Goal: Complete application form: Complete application form

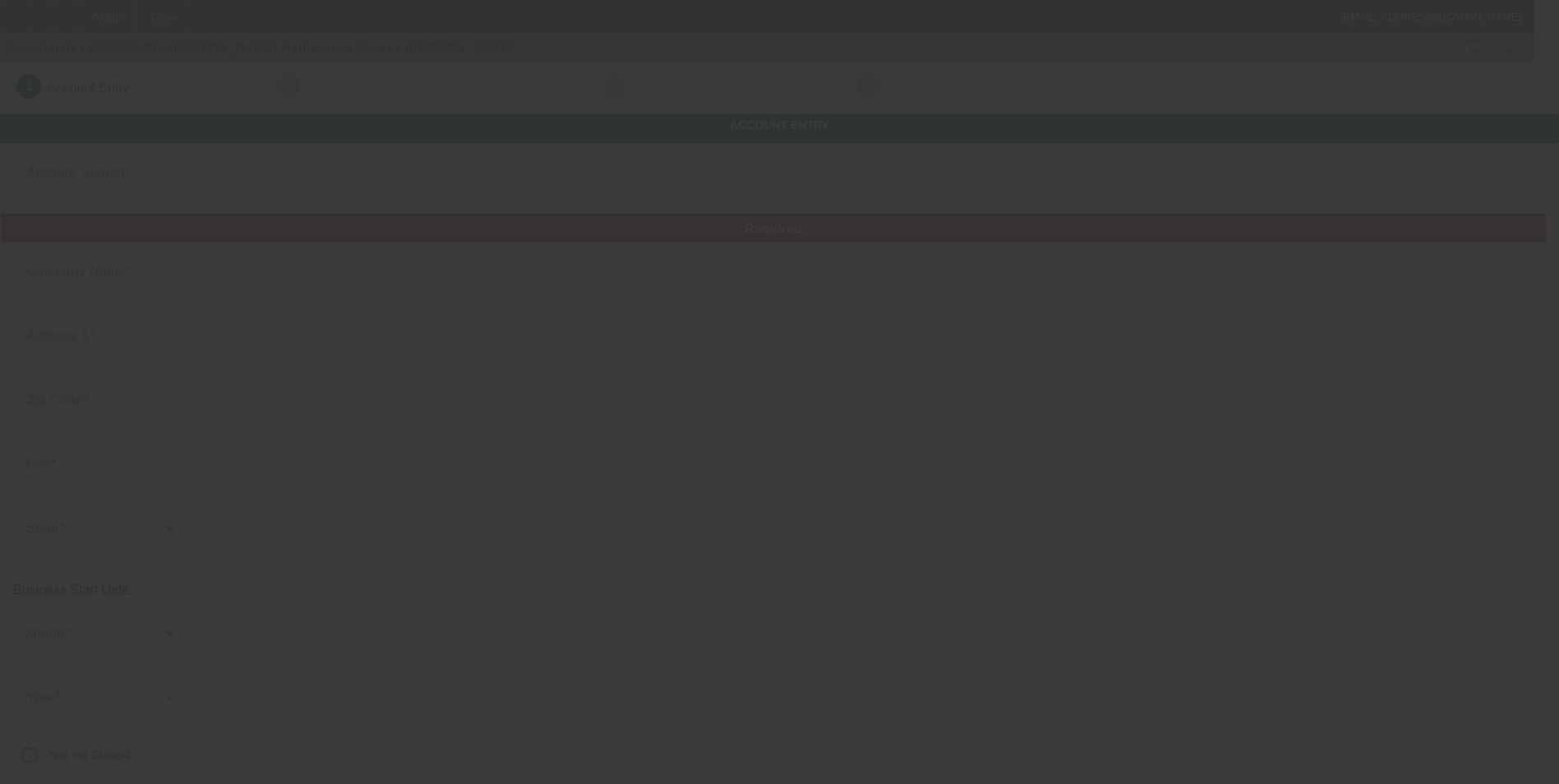
type input "[PERSON_NAME] Hardscapes Paver"
type input "[STREET_ADDRESS][PERSON_NAME]"
type input "76051"
type input "Grapevine"
type input "[PHONE_NUMBER]"
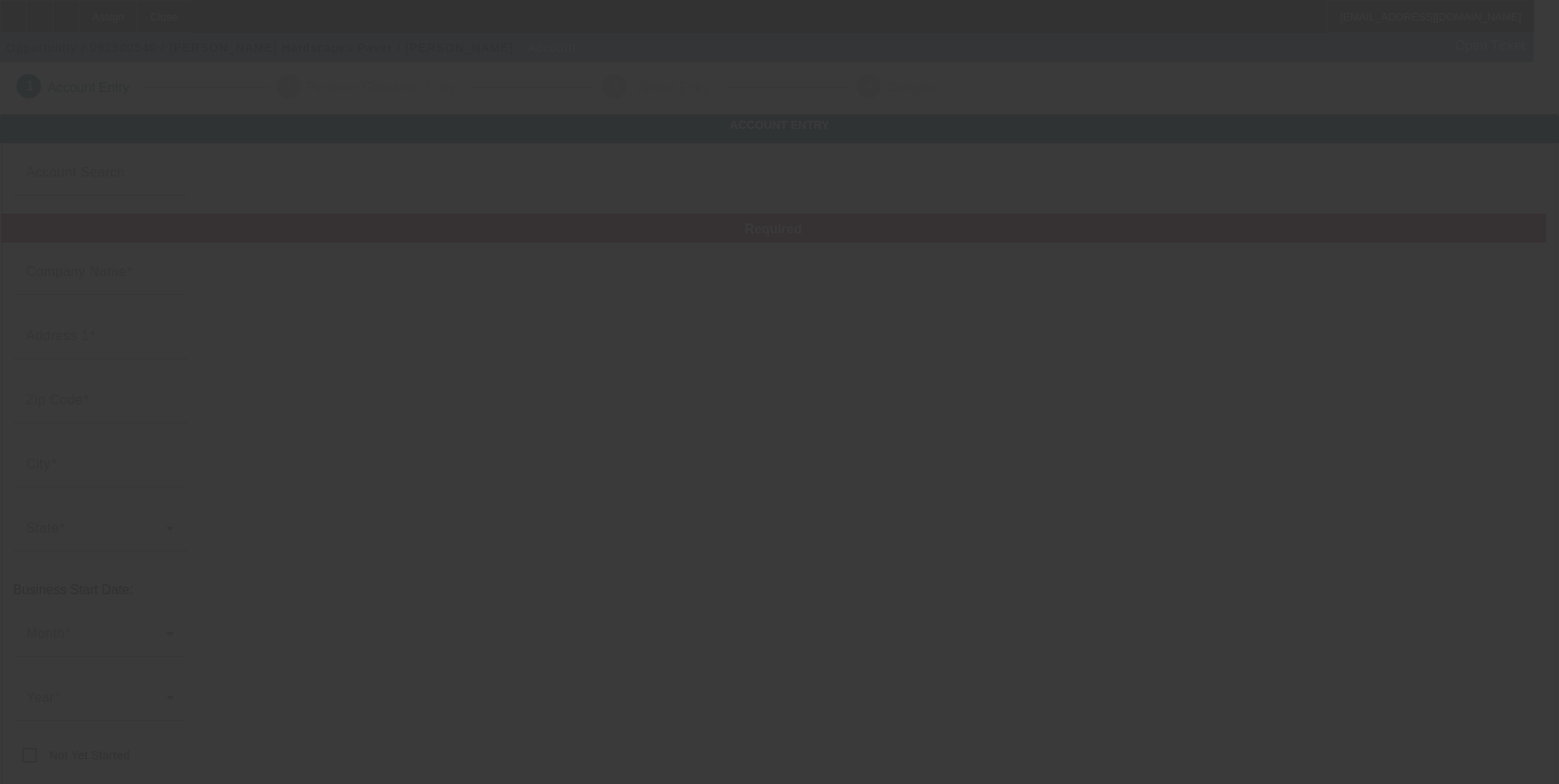
type input "Apt 3214"
type input "[EMAIL_ADDRESS][DOMAIN_NAME]"
type input "[URL][DOMAIN_NAME]"
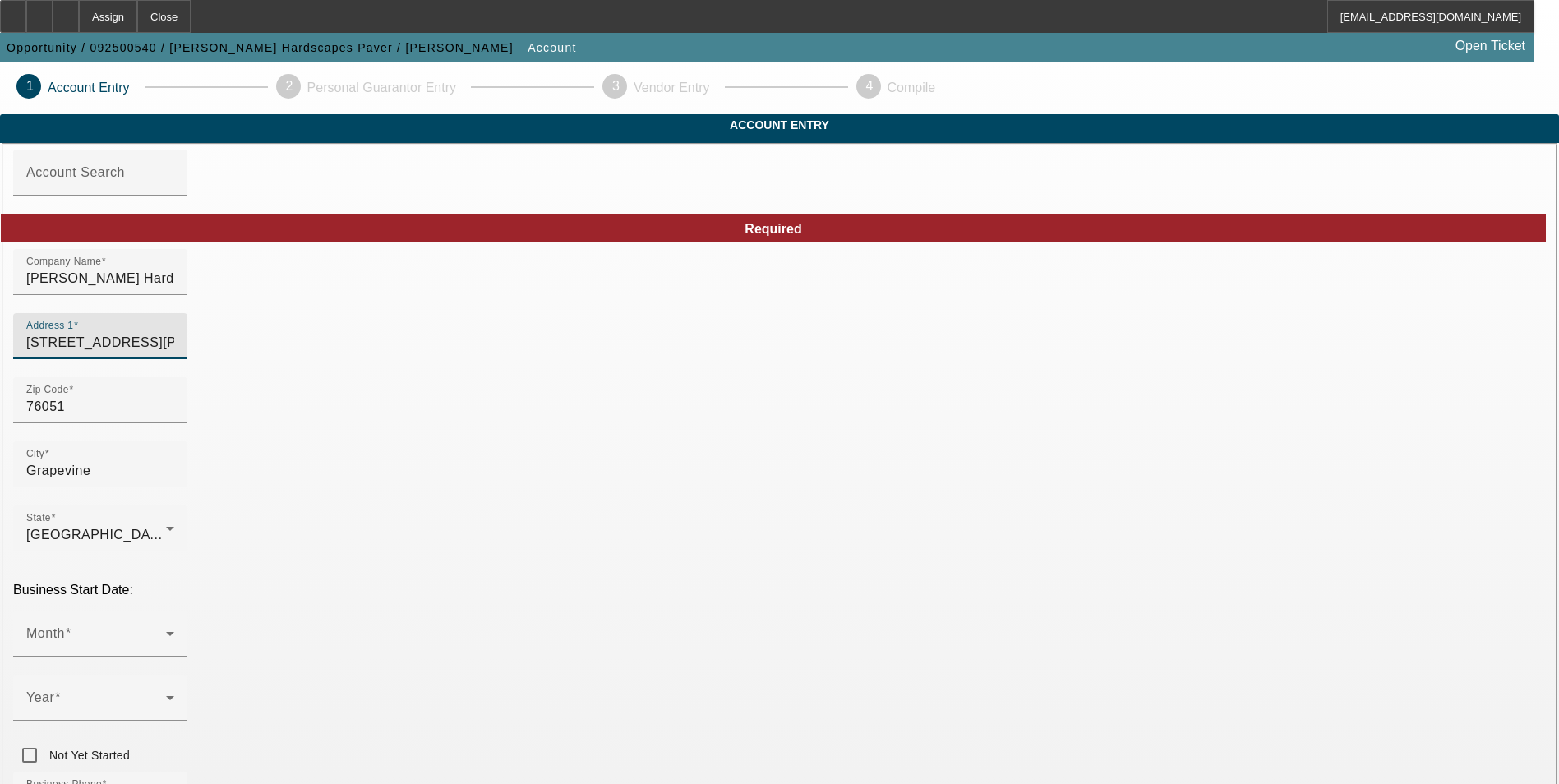
drag, startPoint x: 477, startPoint y: 374, endPoint x: 235, endPoint y: 374, distance: 242.0
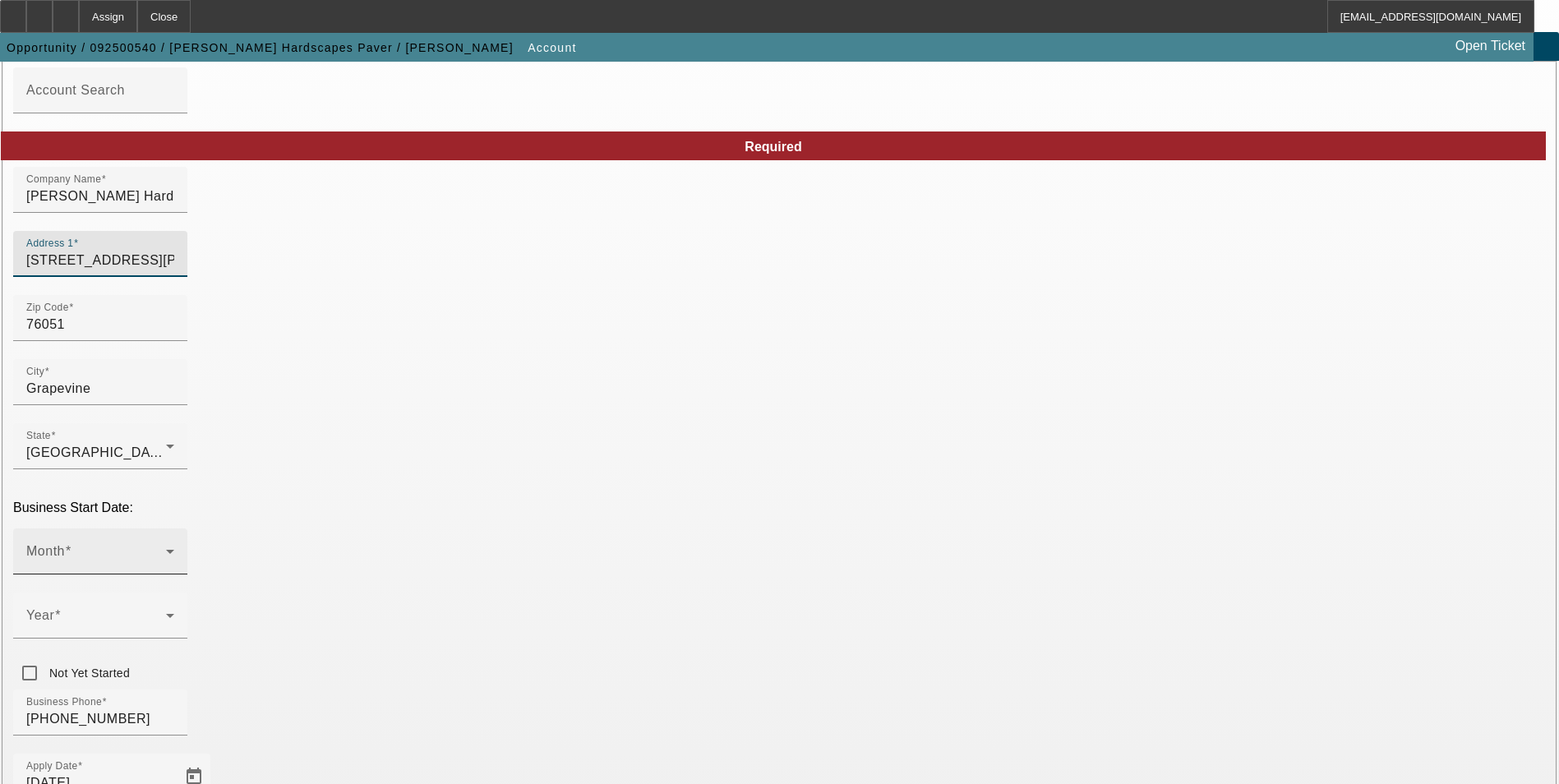
type input "2728 Mckinnon St"
click at [166, 548] on span at bounding box center [96, 558] width 139 height 20
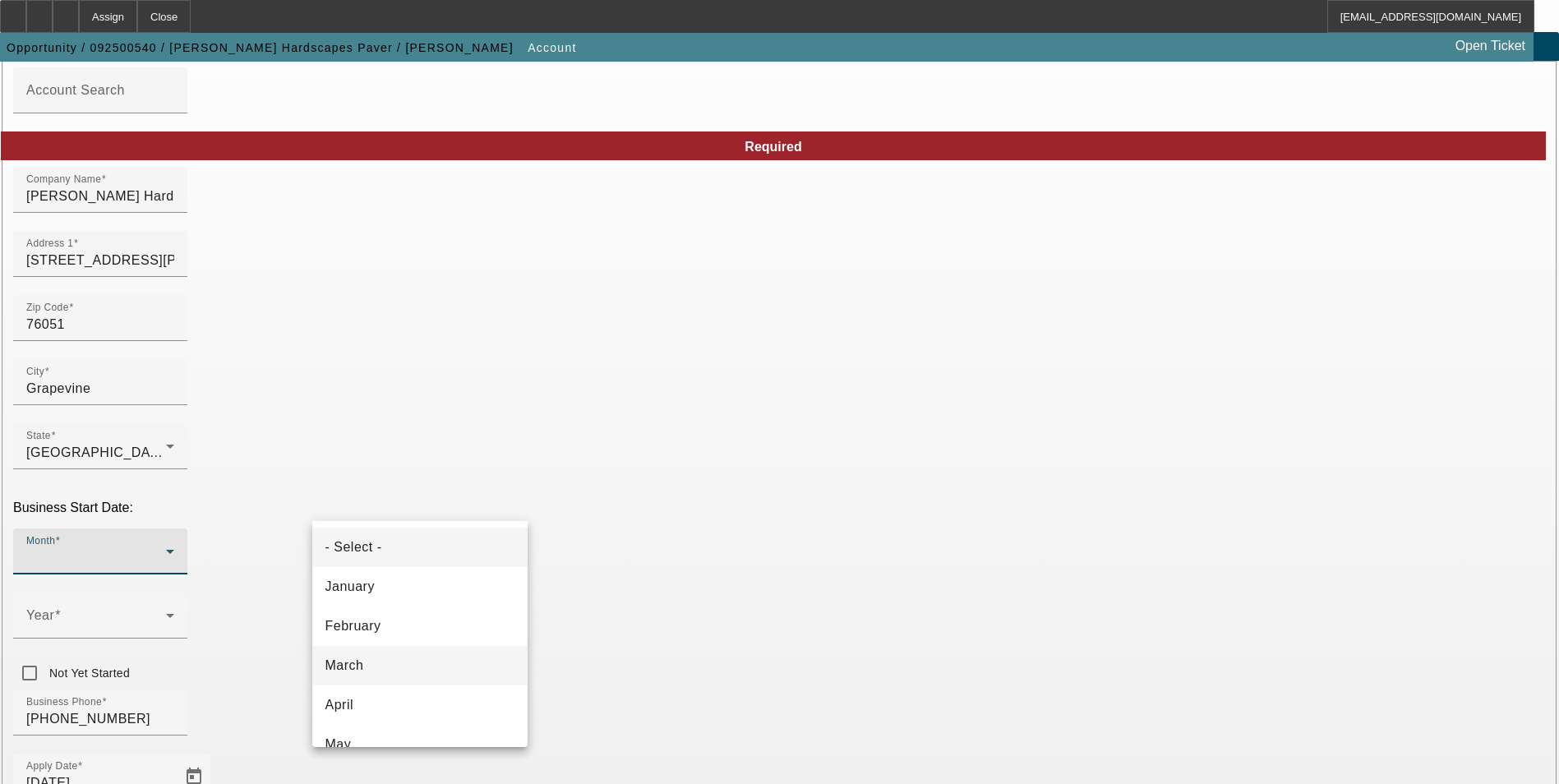
click at [404, 668] on mat-option "March" at bounding box center [419, 665] width 215 height 40
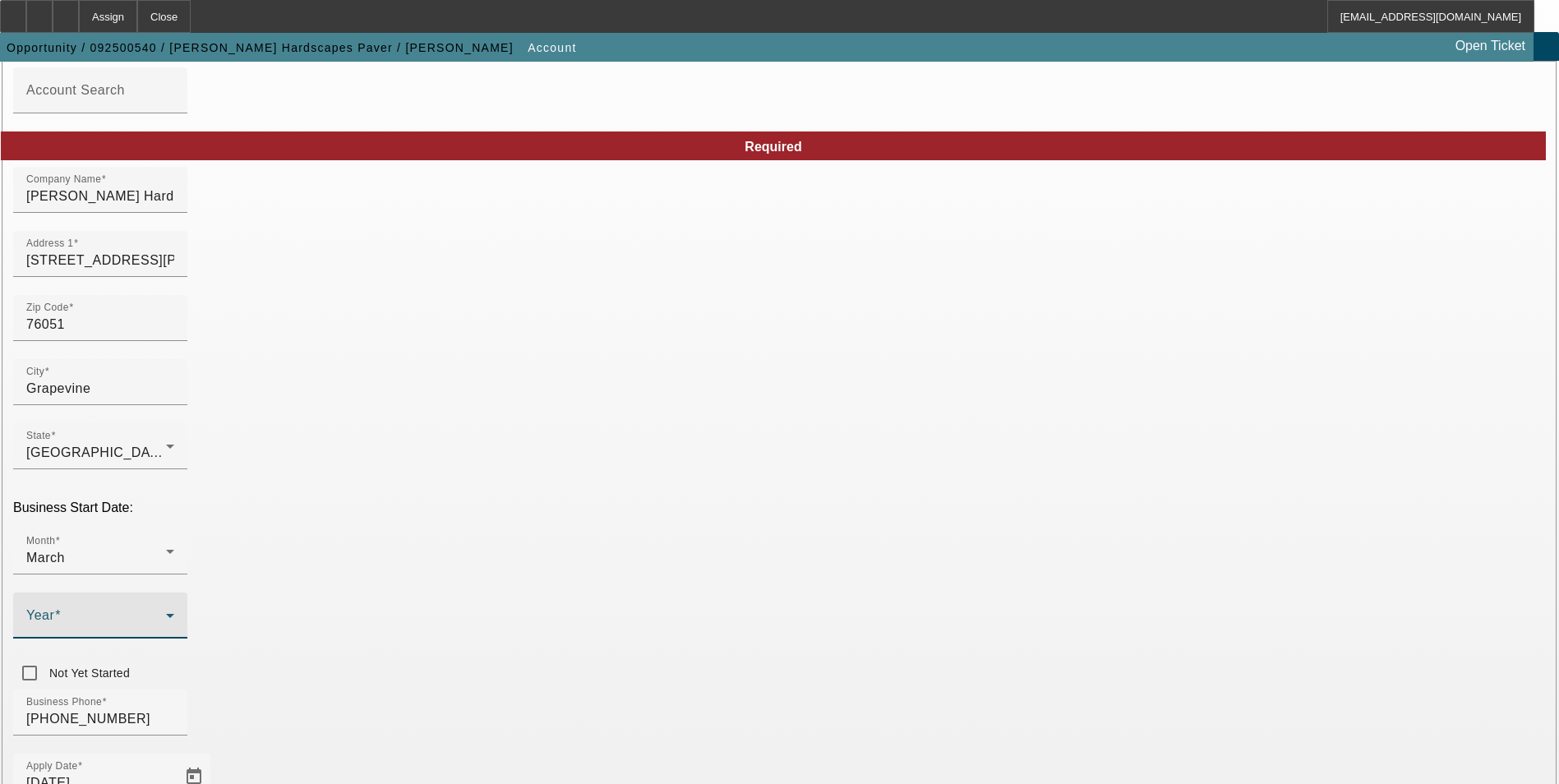
click at [166, 612] on span at bounding box center [96, 622] width 139 height 20
click at [608, 647] on mat-option "2017" at bounding box center [599, 652] width 95 height 40
click at [174, 399] on input "Grapevine" at bounding box center [100, 388] width 148 height 20
type input "G"
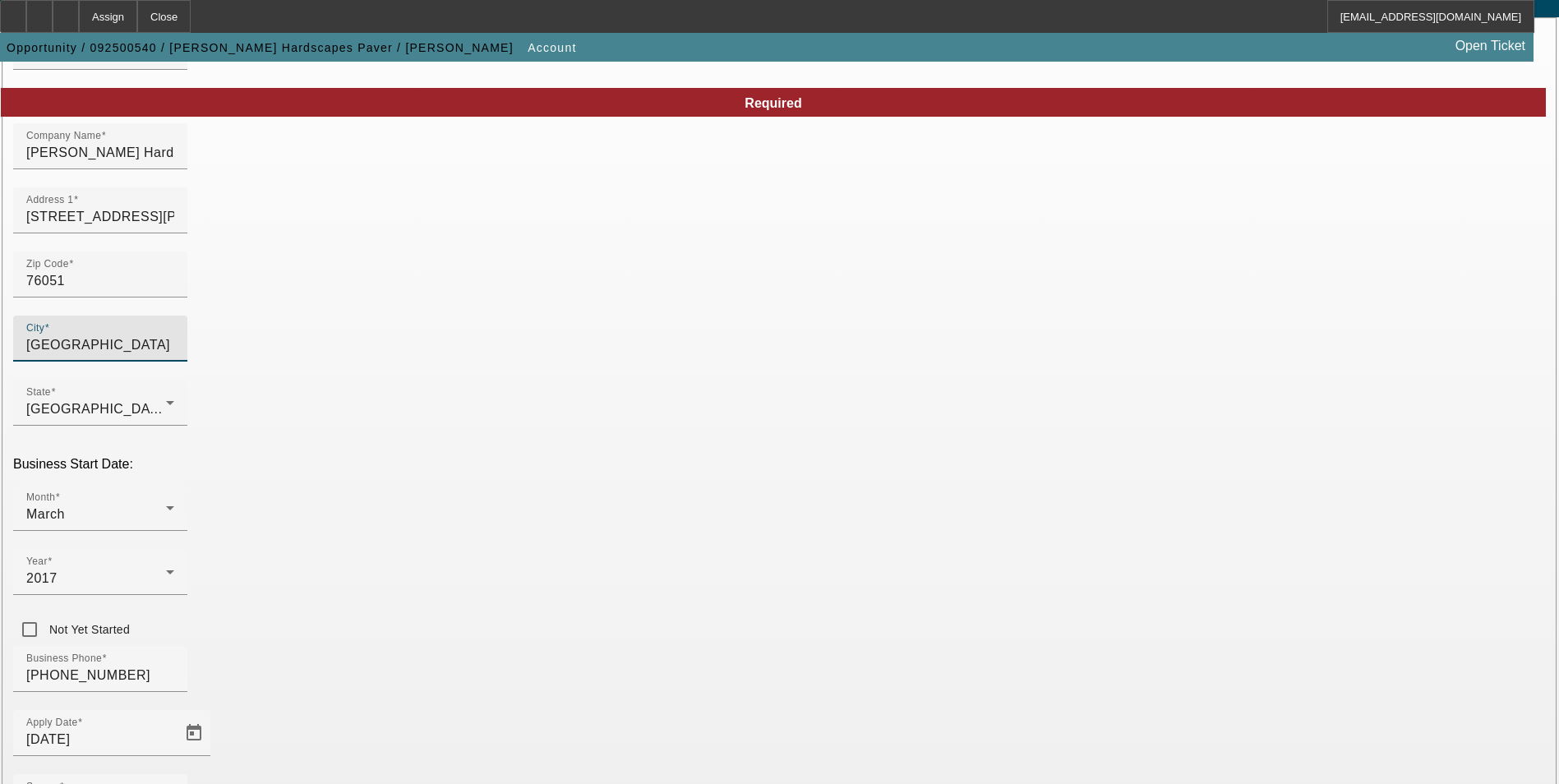
scroll to position [164, 0]
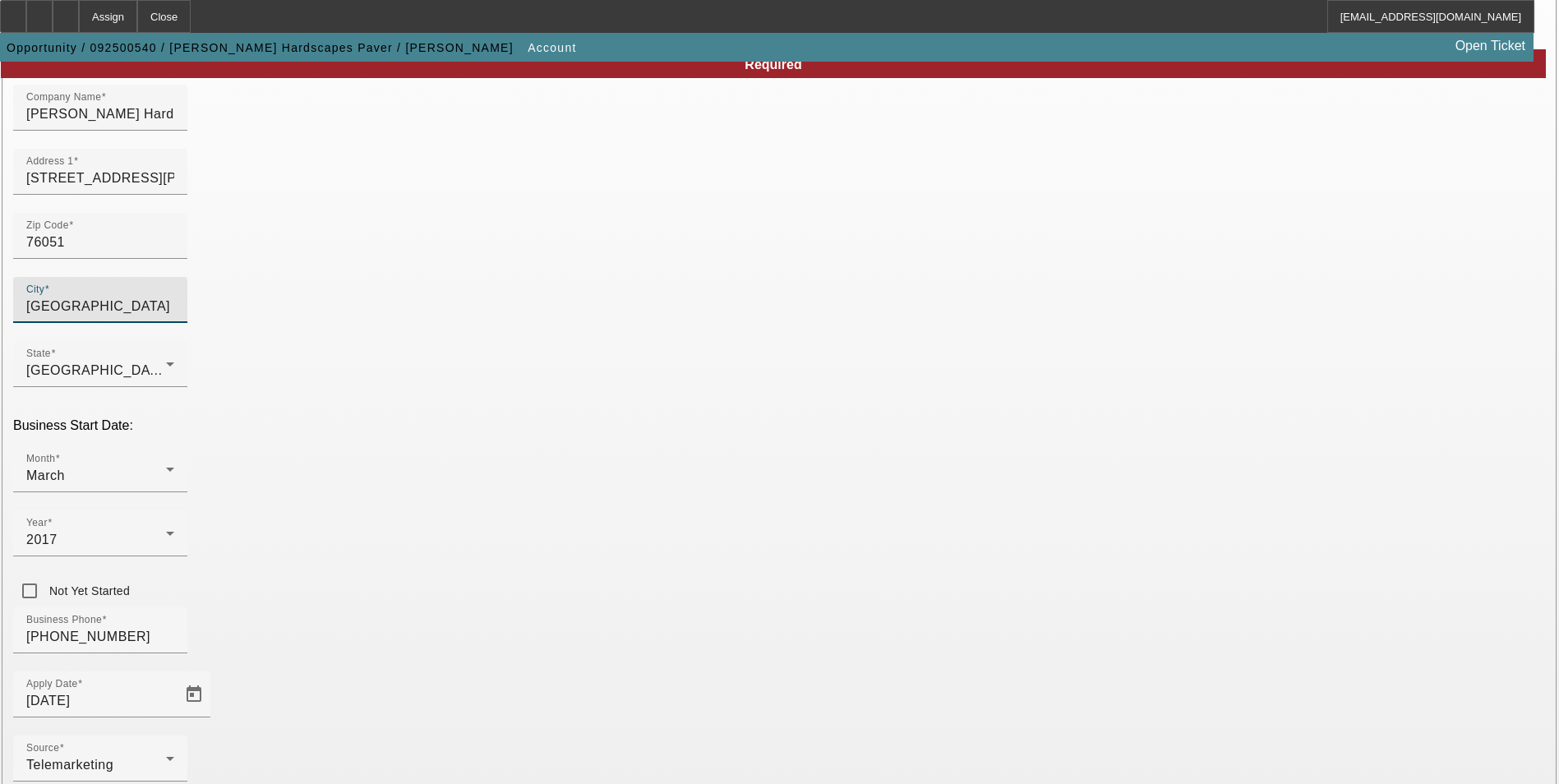
type input "Dallas"
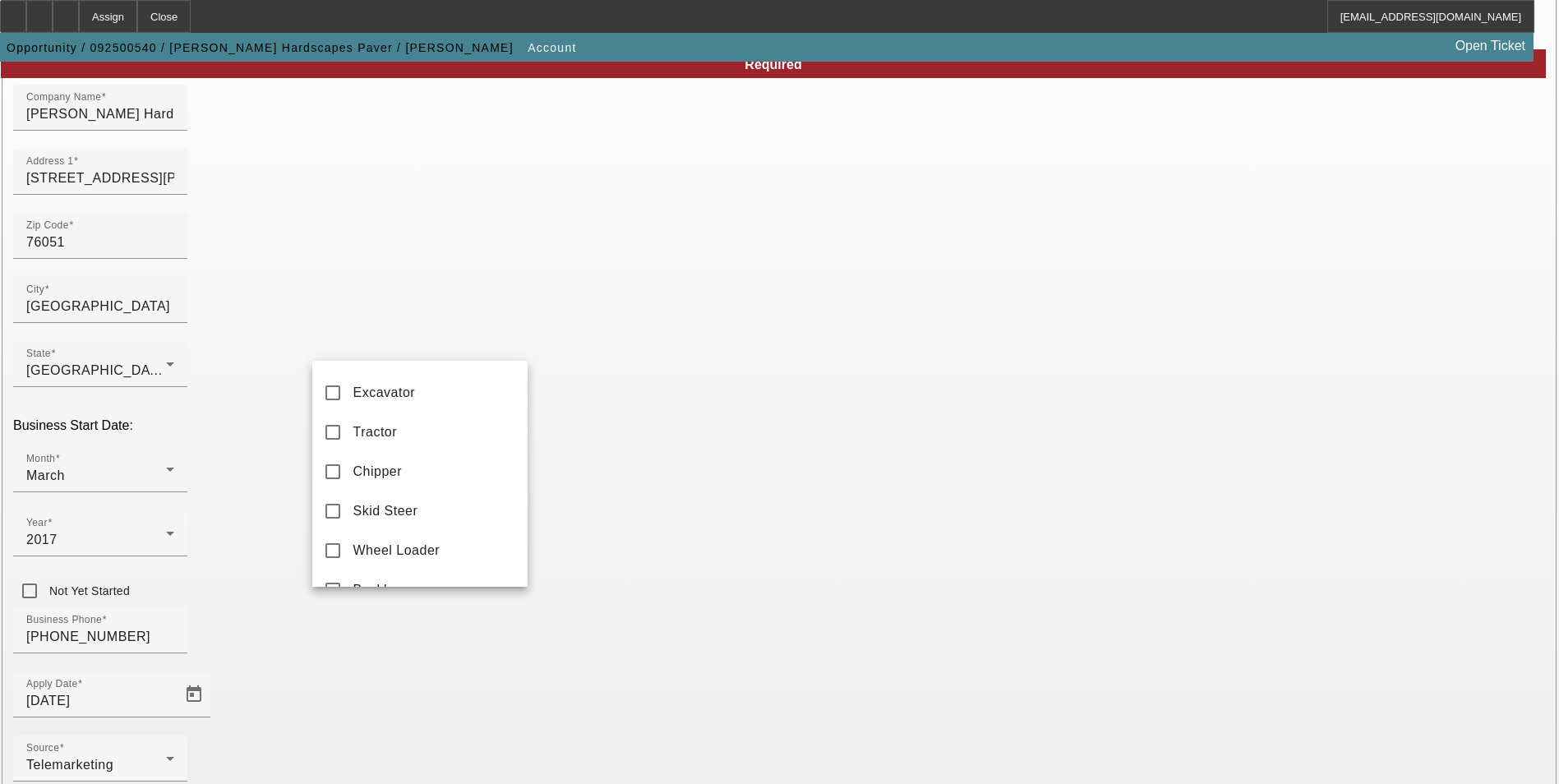
scroll to position [493, 0]
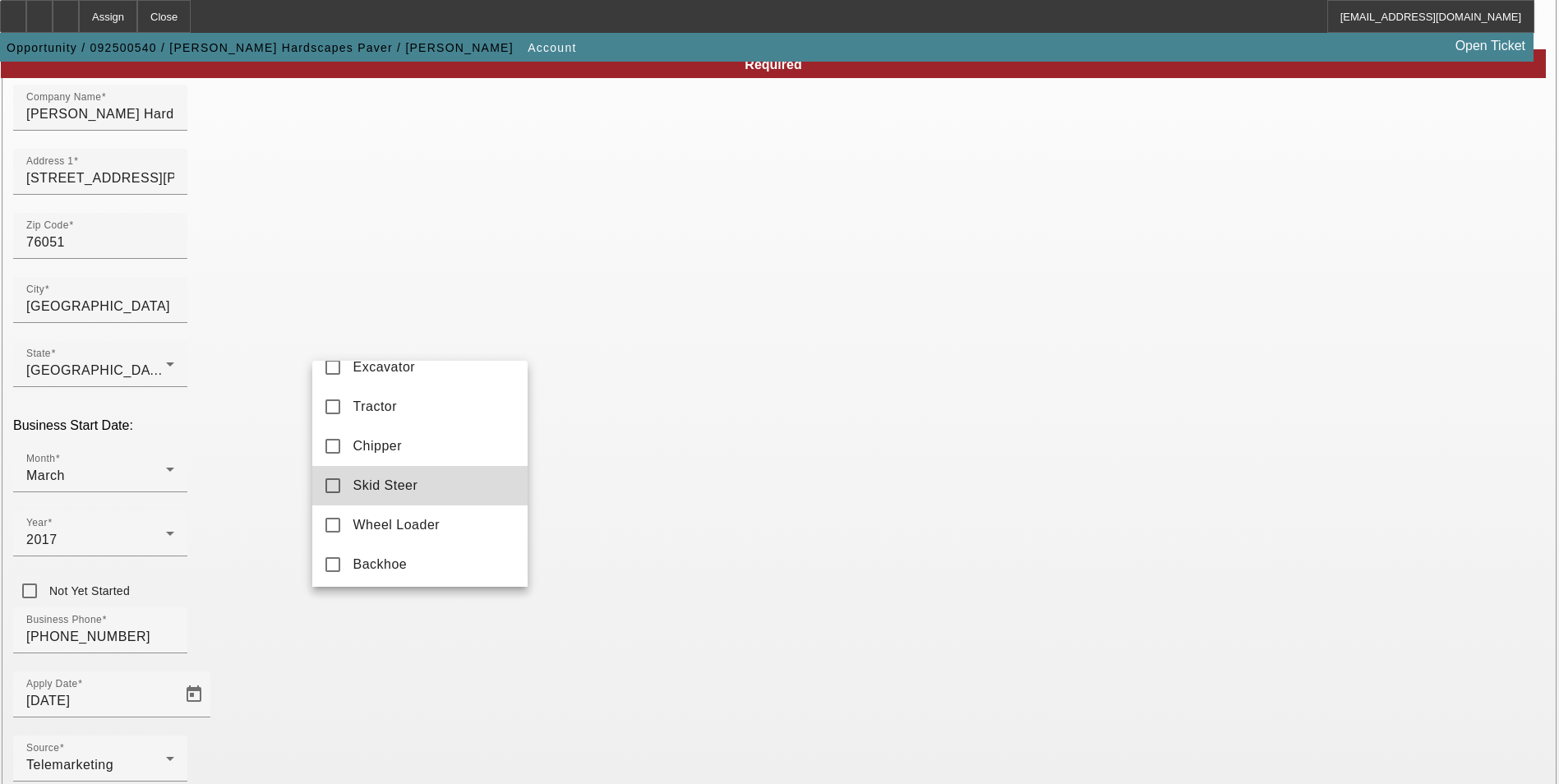
click at [440, 505] on mat-option "Skid Steer" at bounding box center [419, 485] width 215 height 40
click at [701, 705] on div at bounding box center [780, 392] width 1559 height 784
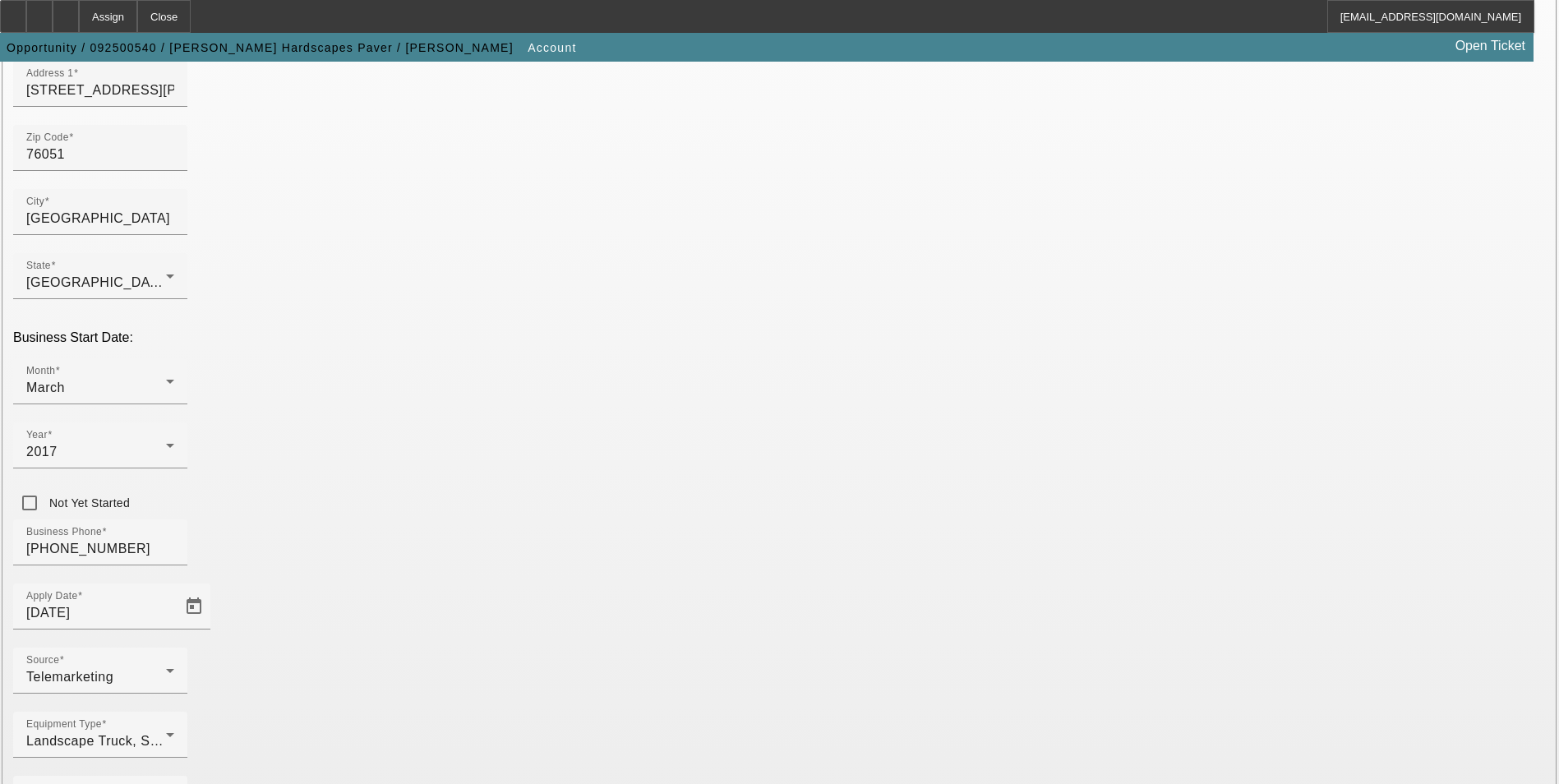
scroll to position [253, 0]
click at [699, 710] on div "Equipment Type Landscape Truck, Skid Steer" at bounding box center [780, 743] width 1533 height 64
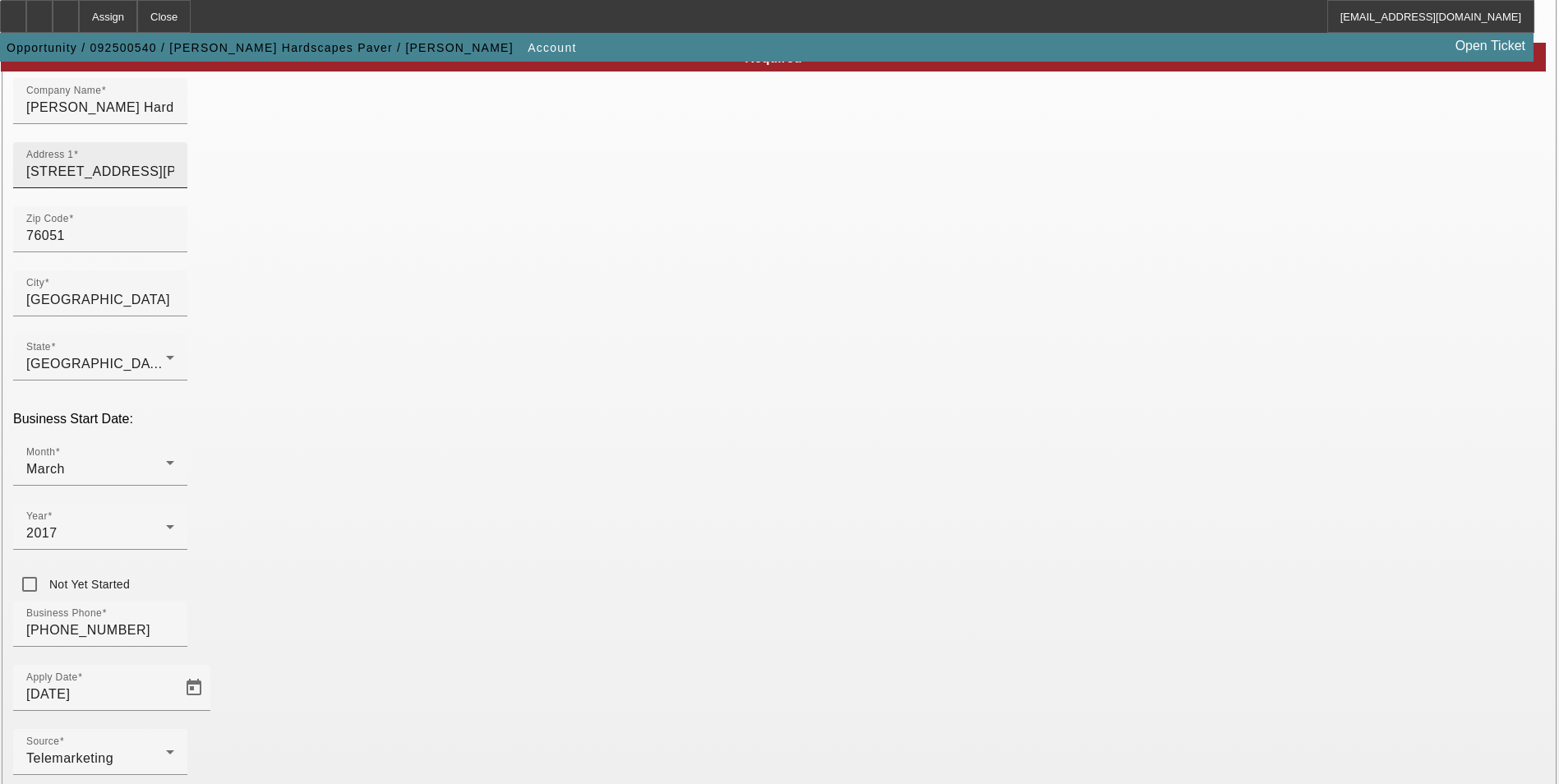
drag, startPoint x: 881, startPoint y: 201, endPoint x: 757, endPoint y: 207, distance: 124.1
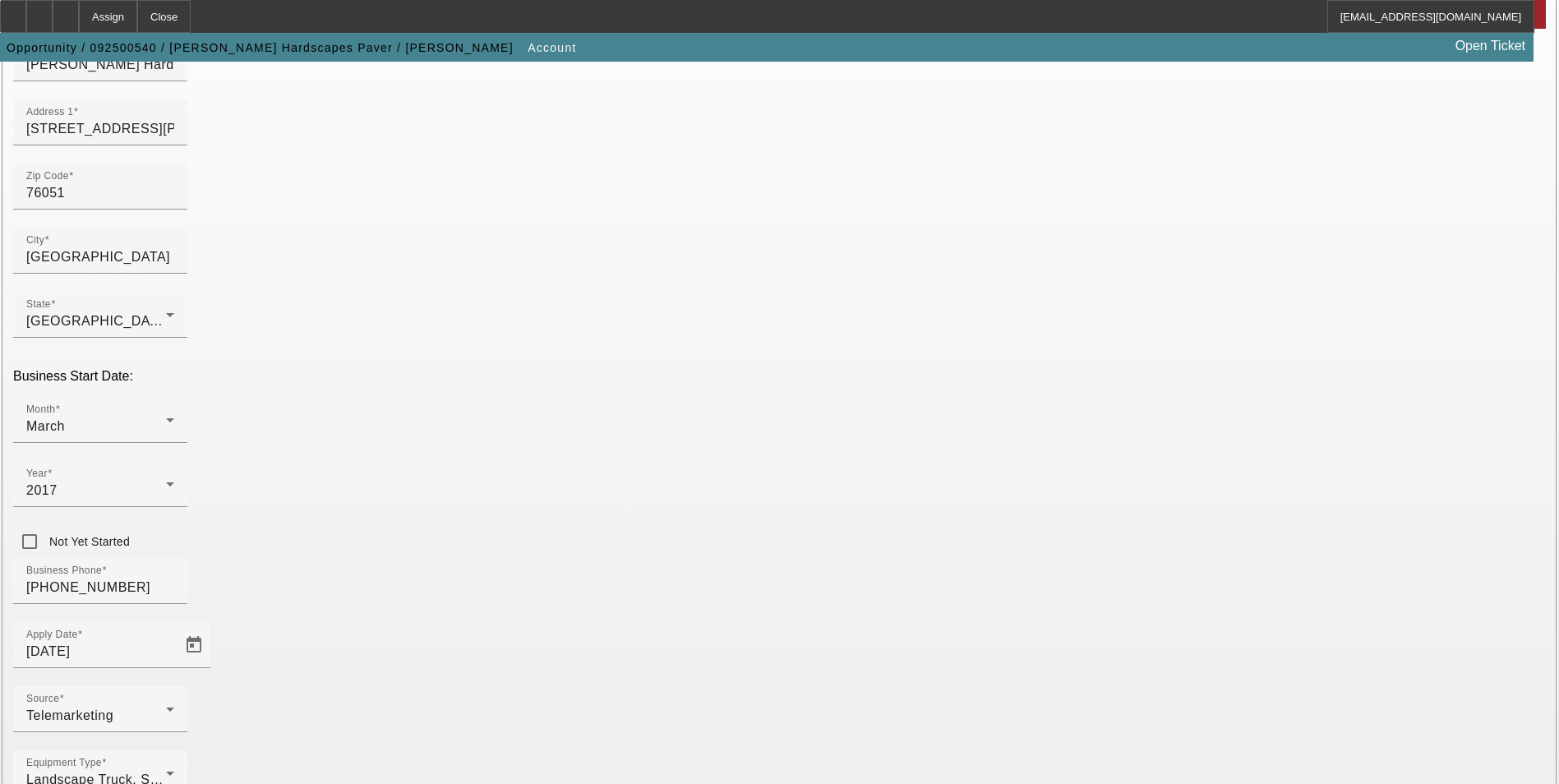
scroll to position [253, 0]
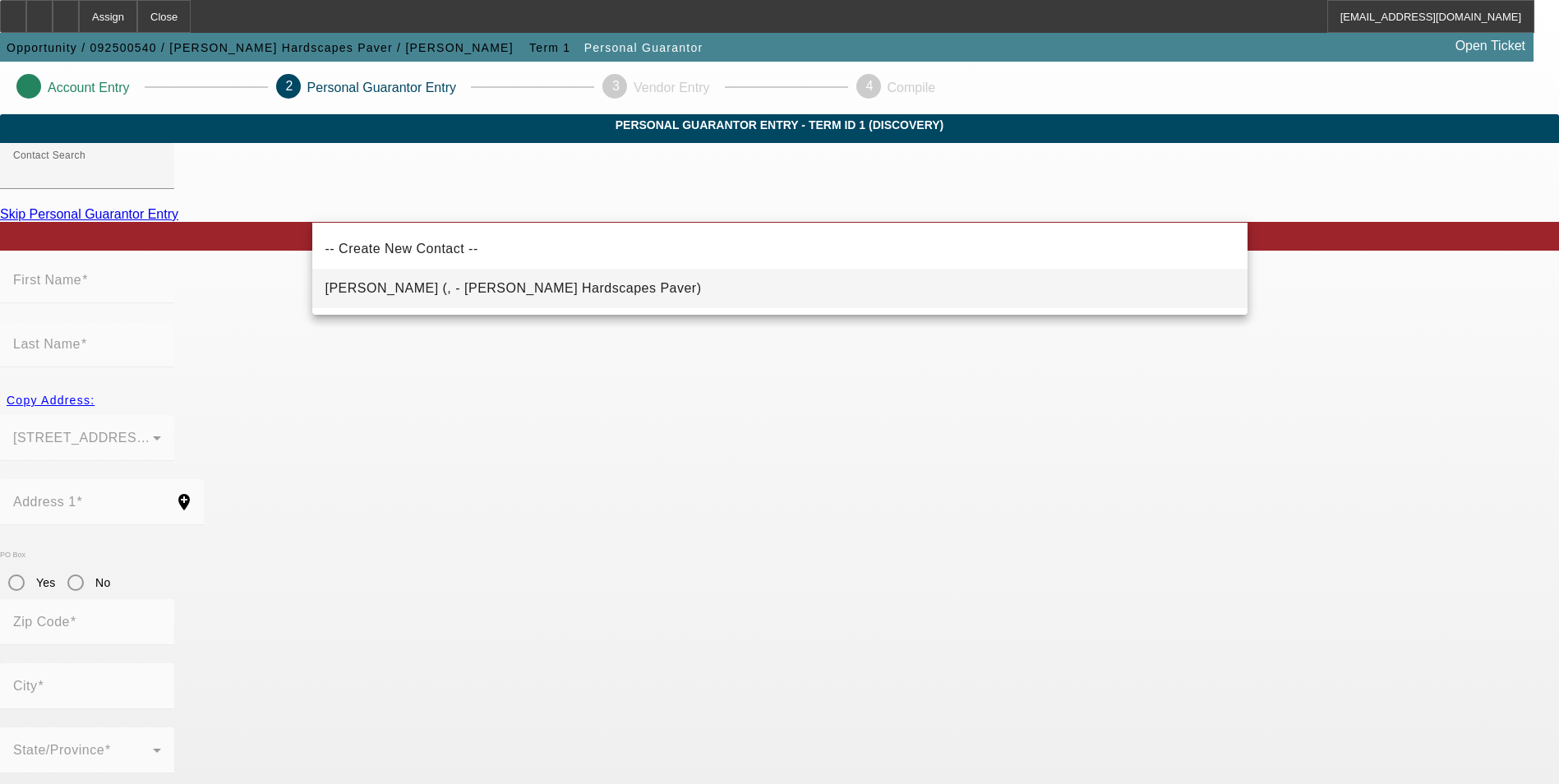
click at [531, 290] on span "Pizana, Moises (, - Moises Pizana Hardscapes Paver)" at bounding box center [513, 287] width 376 height 14
type input "Pizana, Moises (, - Moises Pizana Hardscapes Paver)"
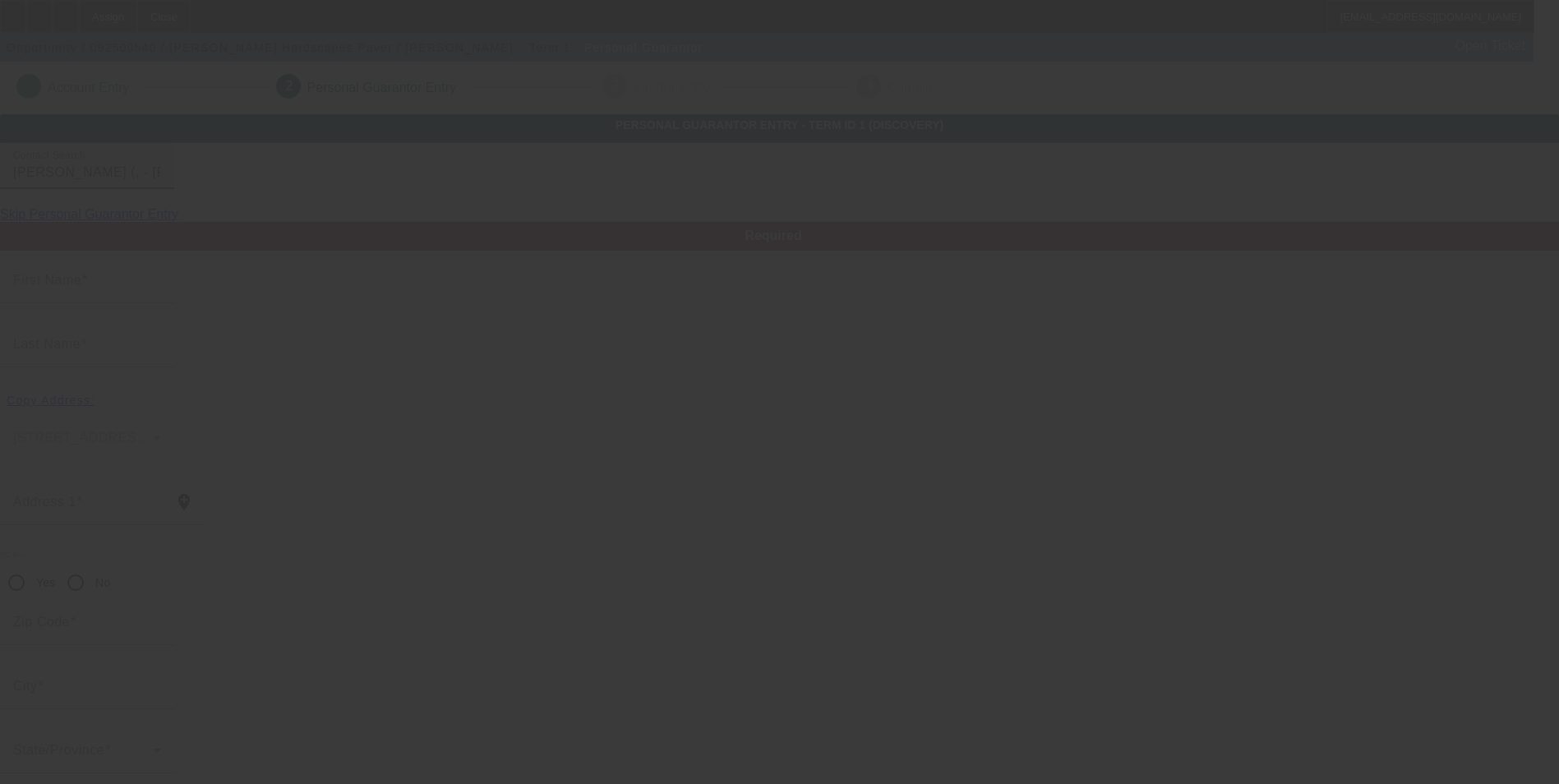
type input "Moises"
type input "Pizana"
radio input "true"
type input "[PHONE_NUMBER]"
type input "mhpizana@hotmail.com"
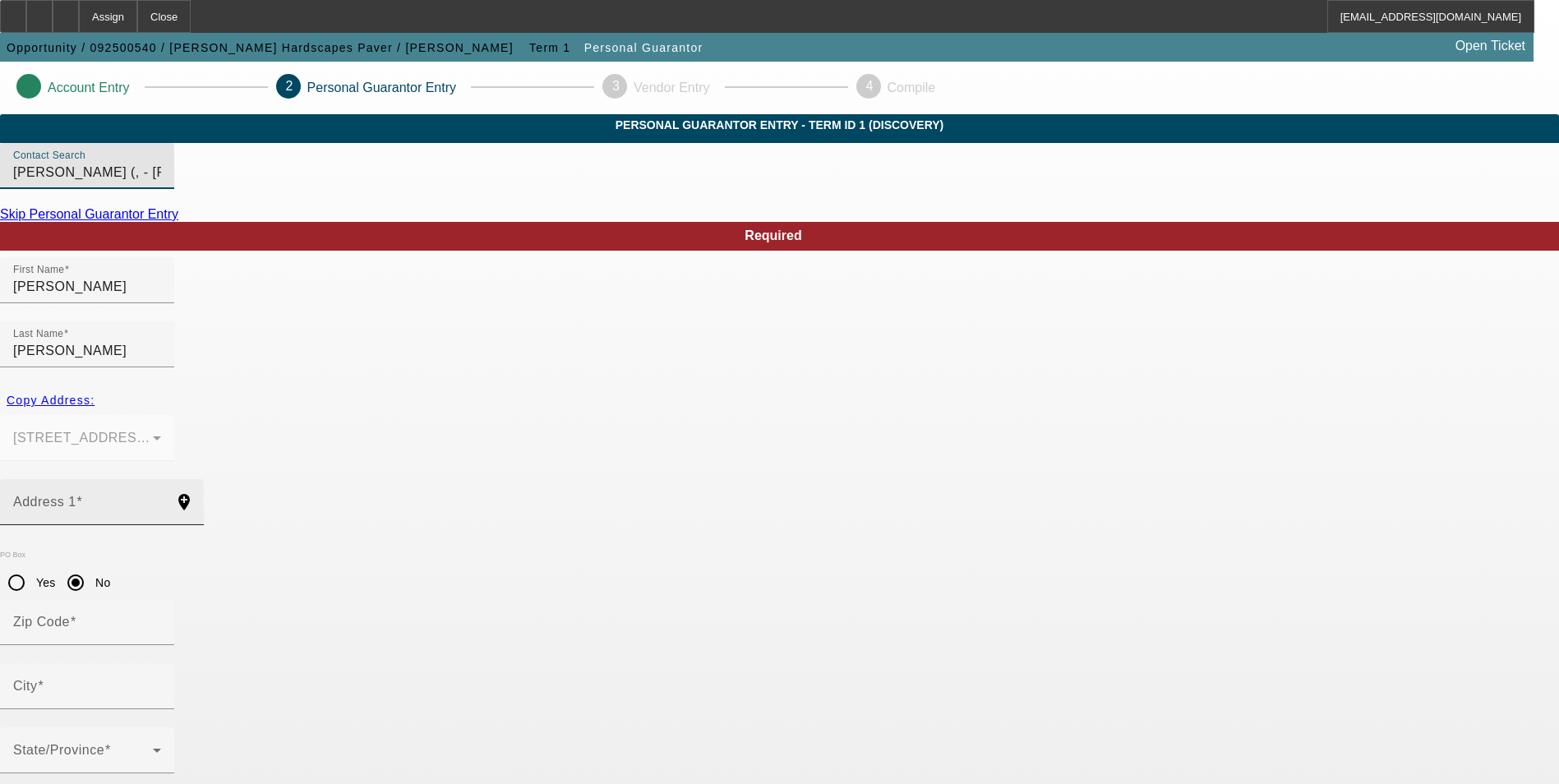
click at [161, 498] on input "Address 1" at bounding box center [87, 508] width 148 height 20
click at [94, 394] on span "Copy Address:" at bounding box center [50, 400] width 88 height 13
type input "2728 Mckinnon St"
radio input "false"
type input "76051"
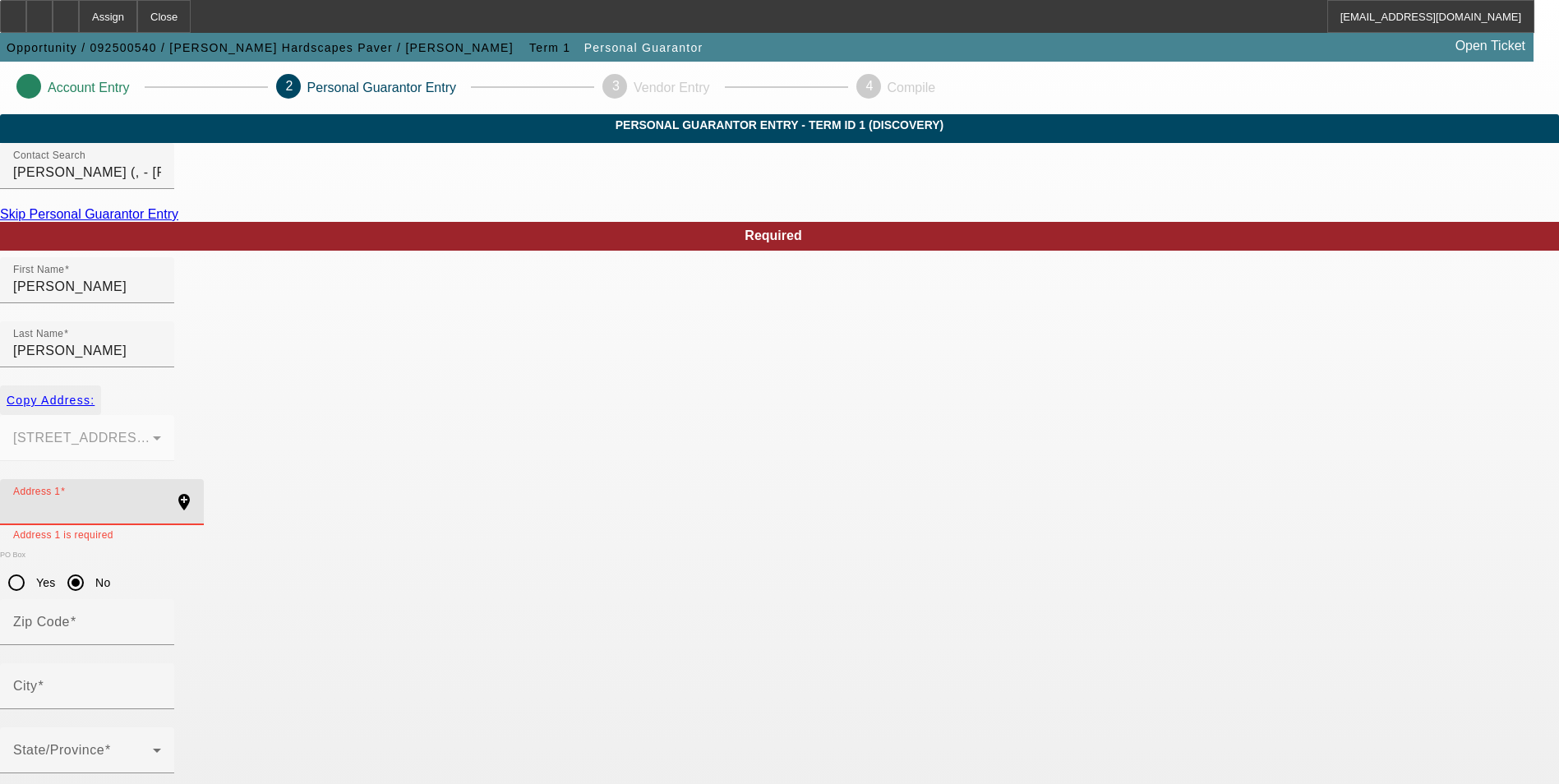
type input "Dallas"
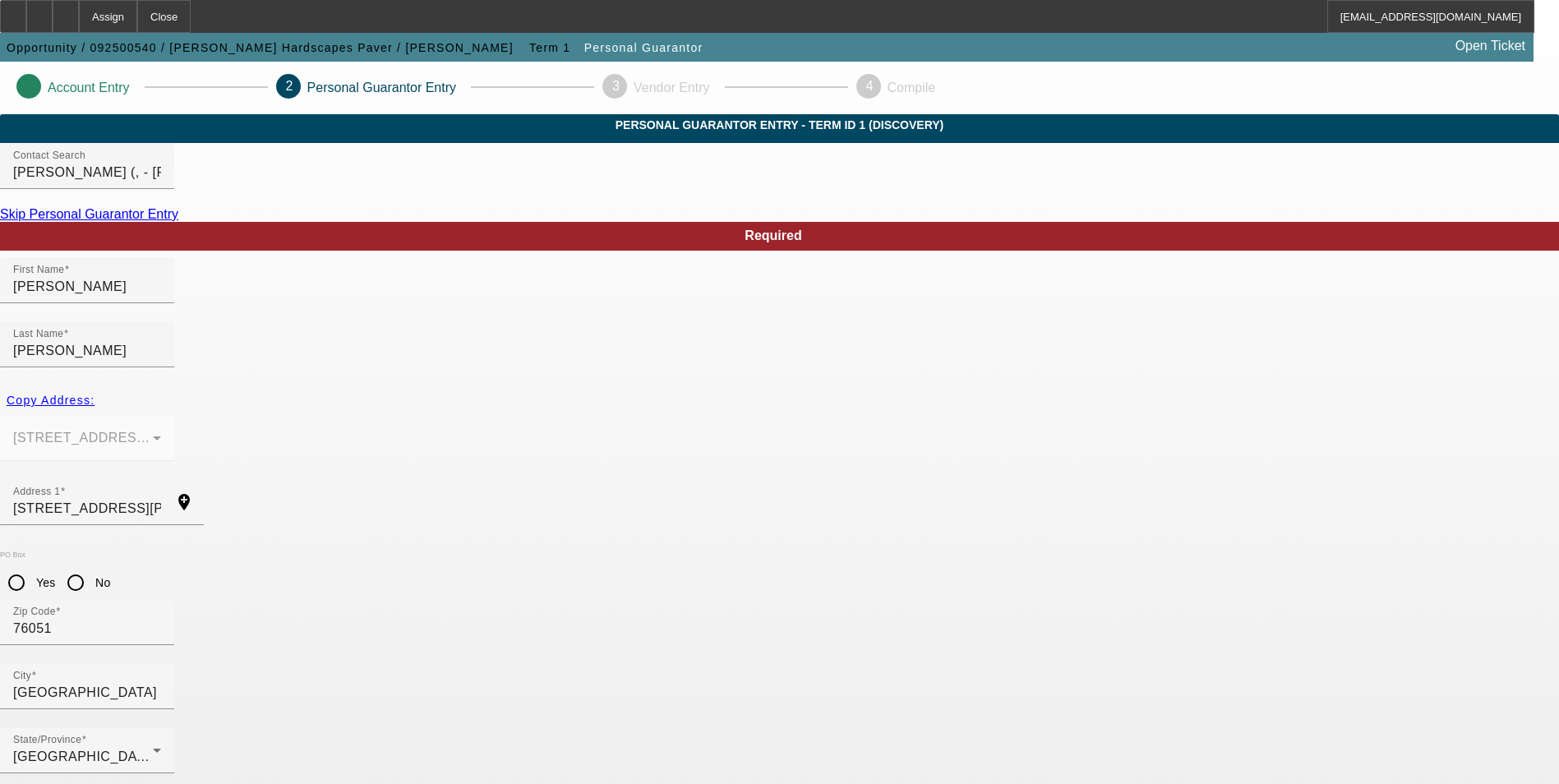
type input "100"
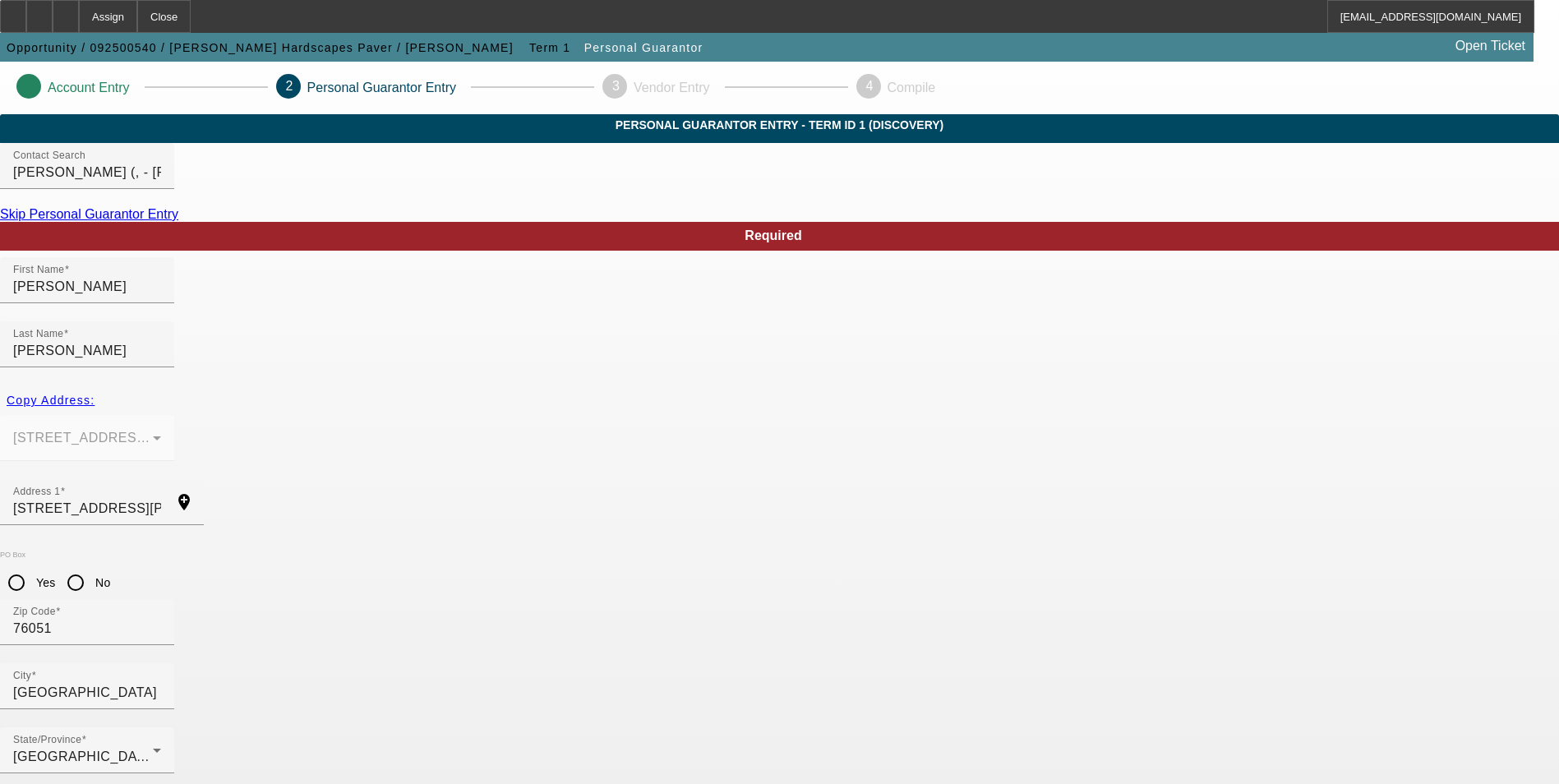
type input "633-58-1025"
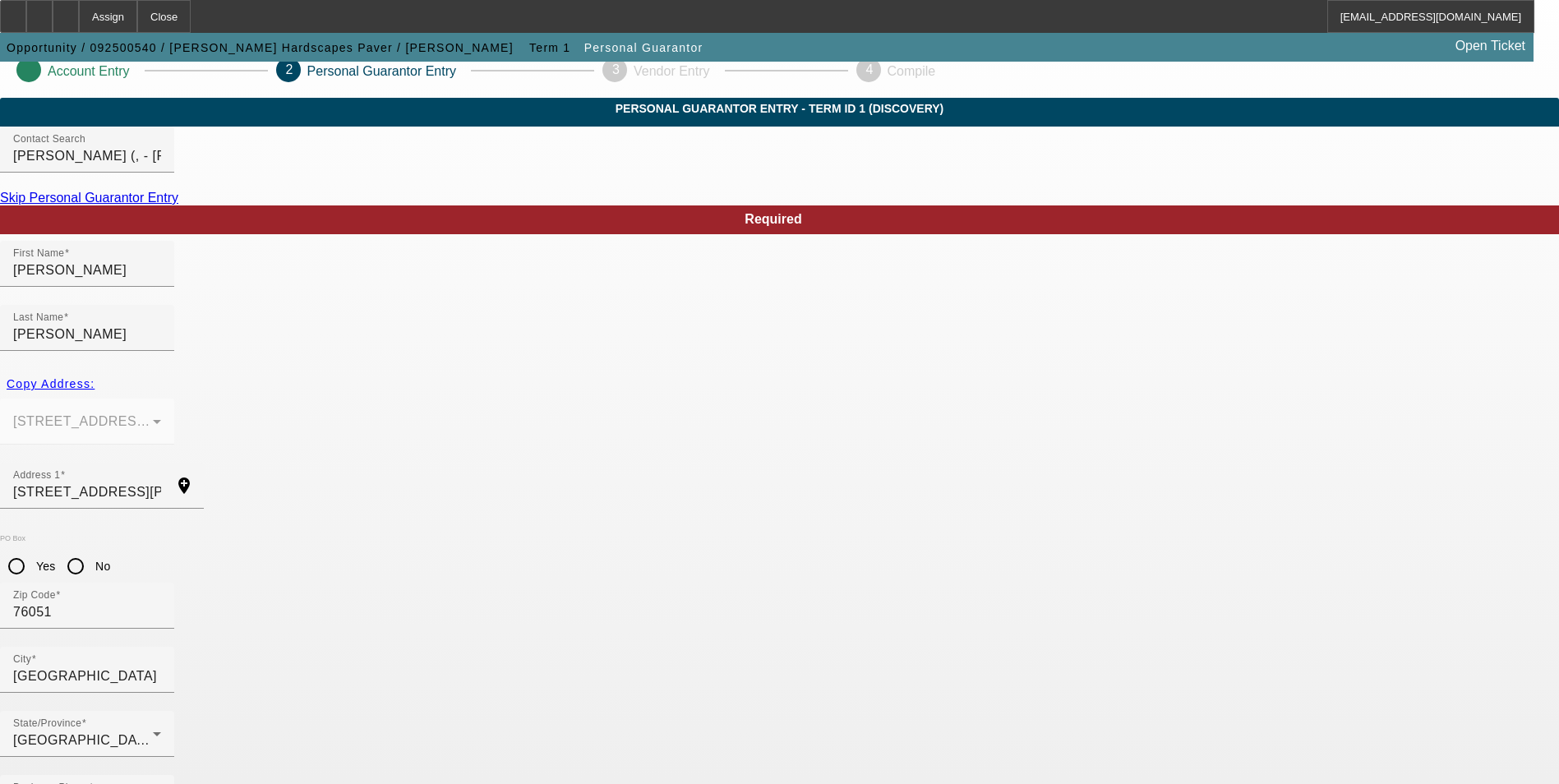
scroll to position [20, 0]
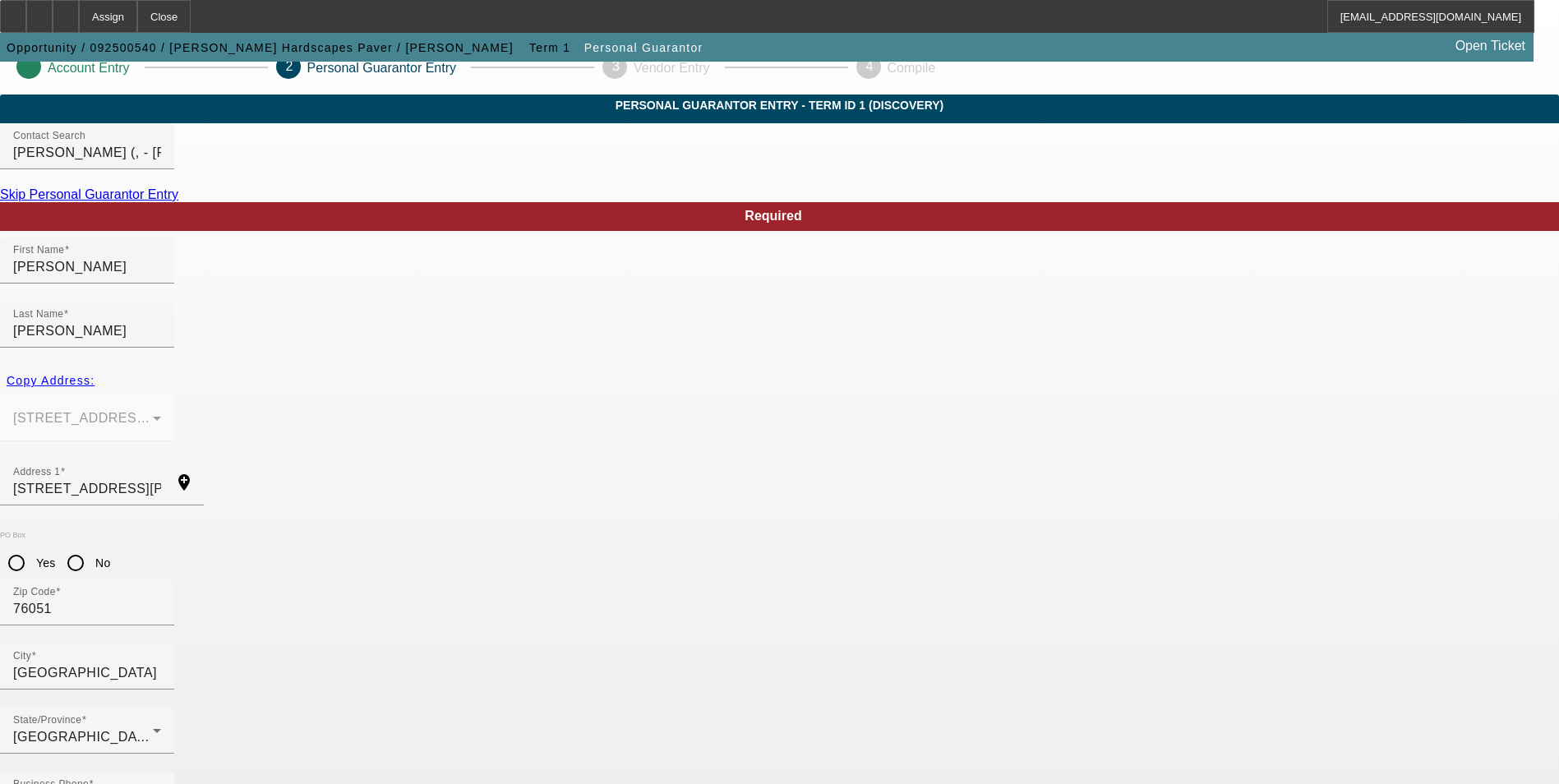
type input "[PHONE_NUMBER]"
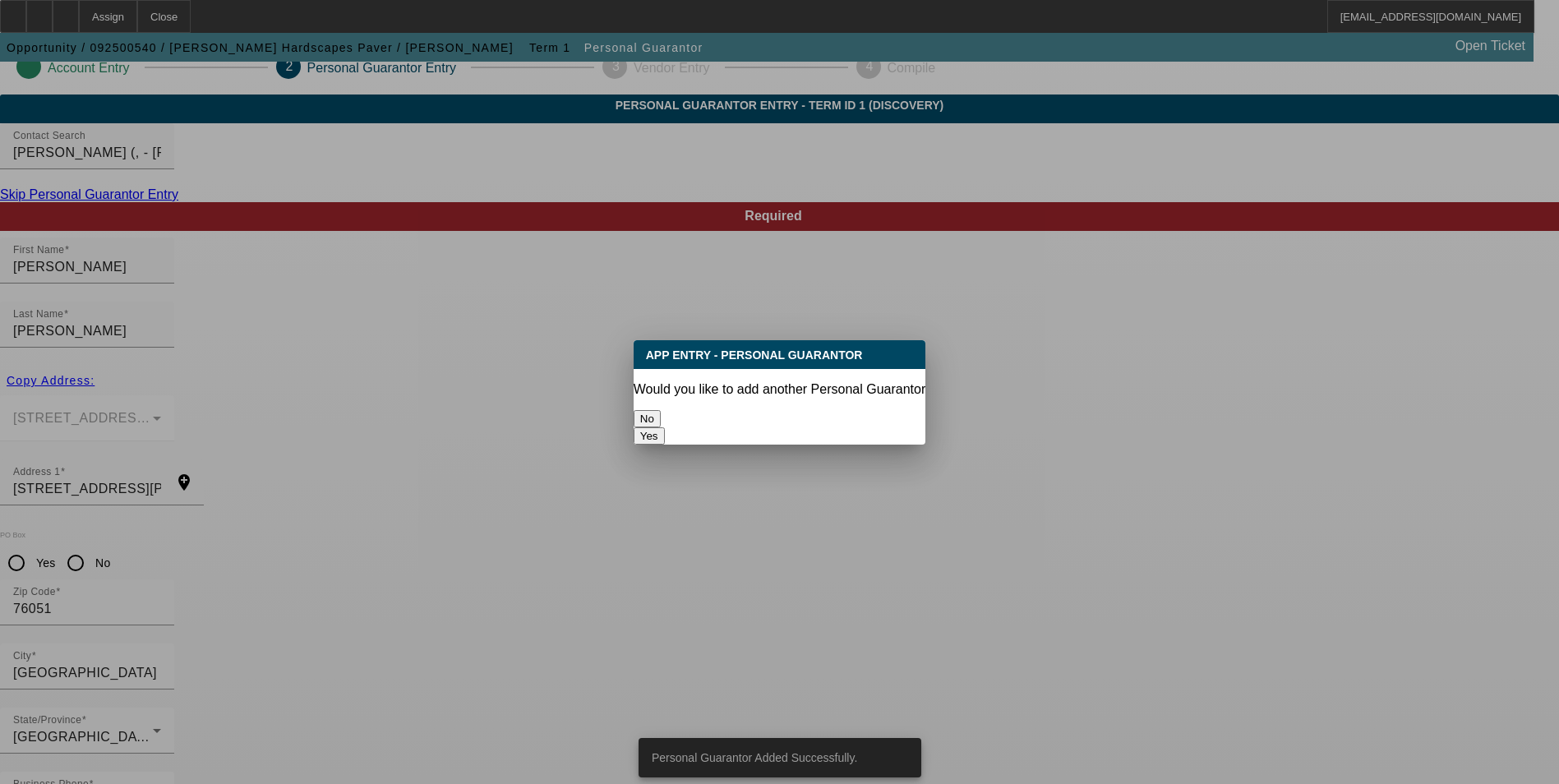
scroll to position [0, 0]
click at [661, 410] on button "No" at bounding box center [647, 418] width 27 height 17
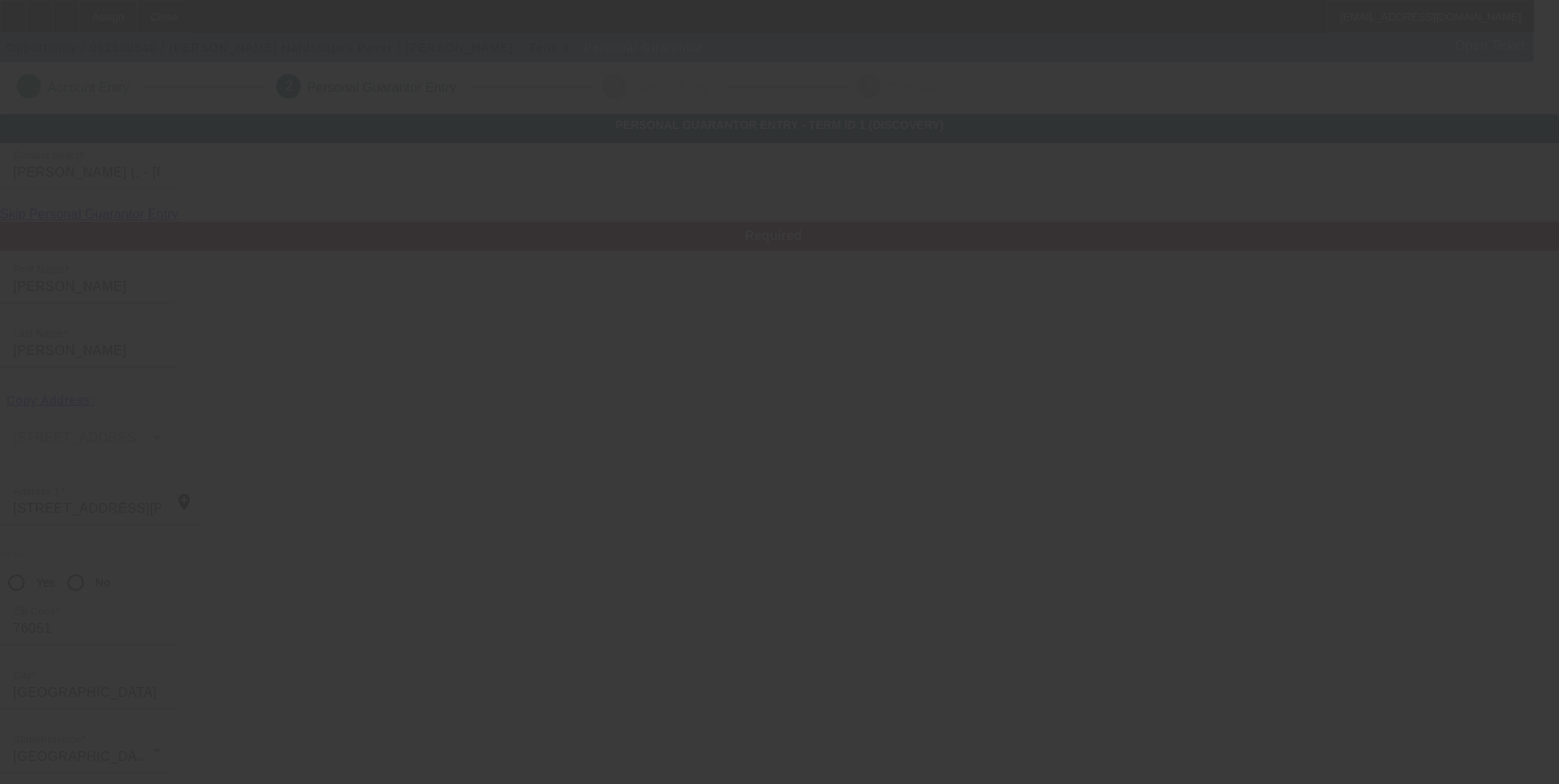
scroll to position [20, 0]
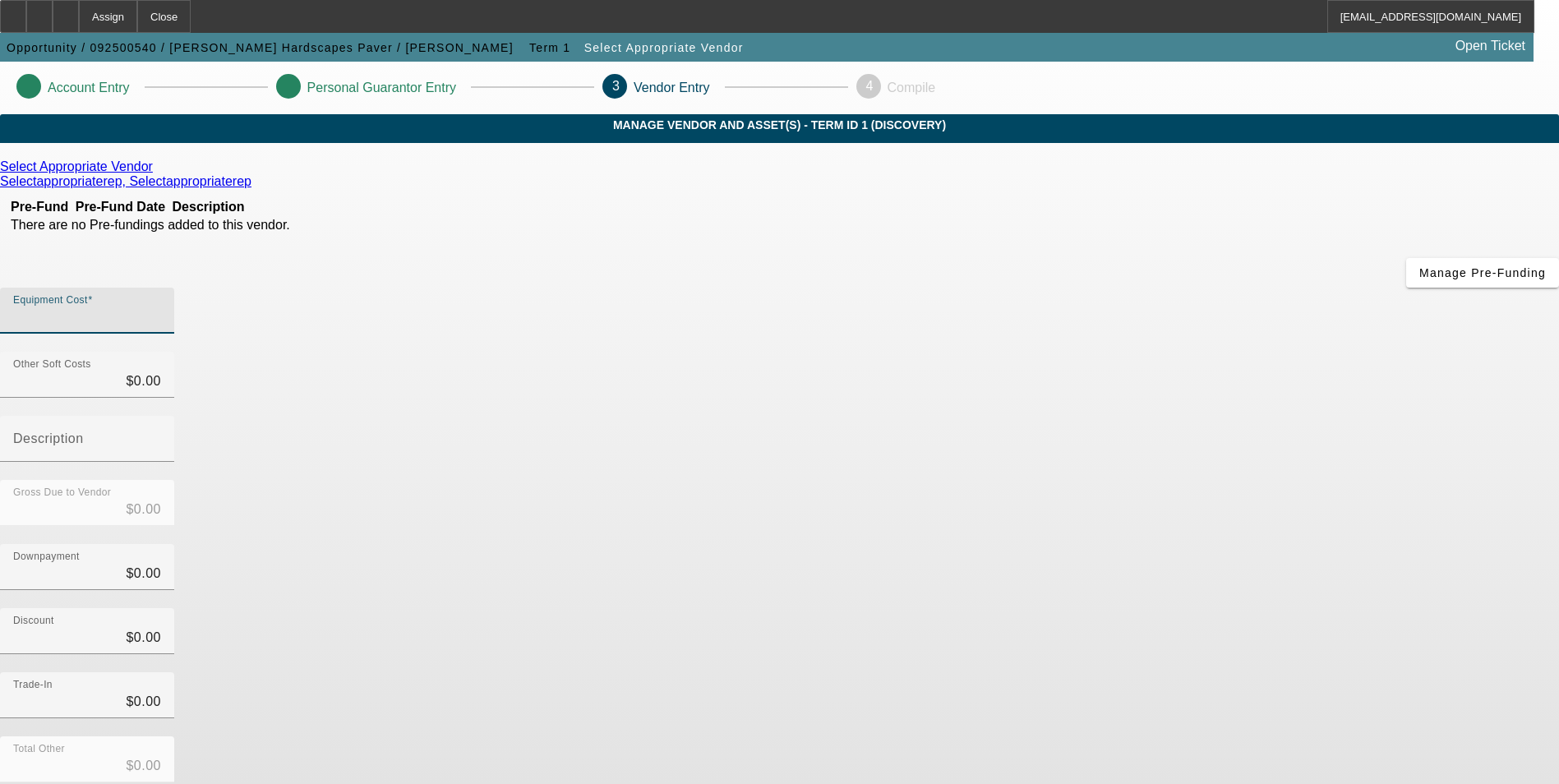
click at [161, 307] on input "Equipment Cost" at bounding box center [87, 317] width 148 height 20
type input "3"
type input "$3.00"
type input "35"
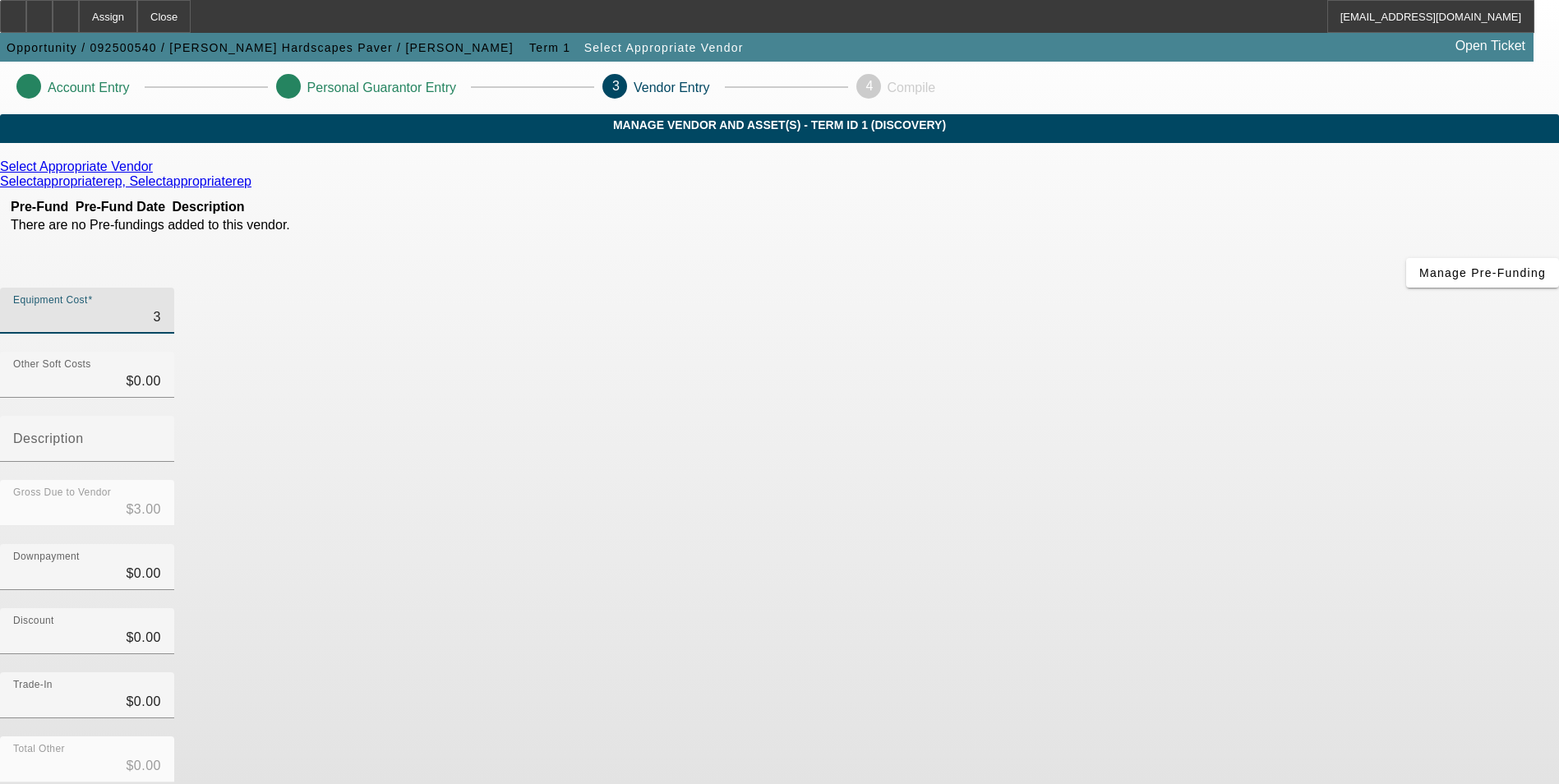
type input "$35.00"
type input "355"
type input "$355.00"
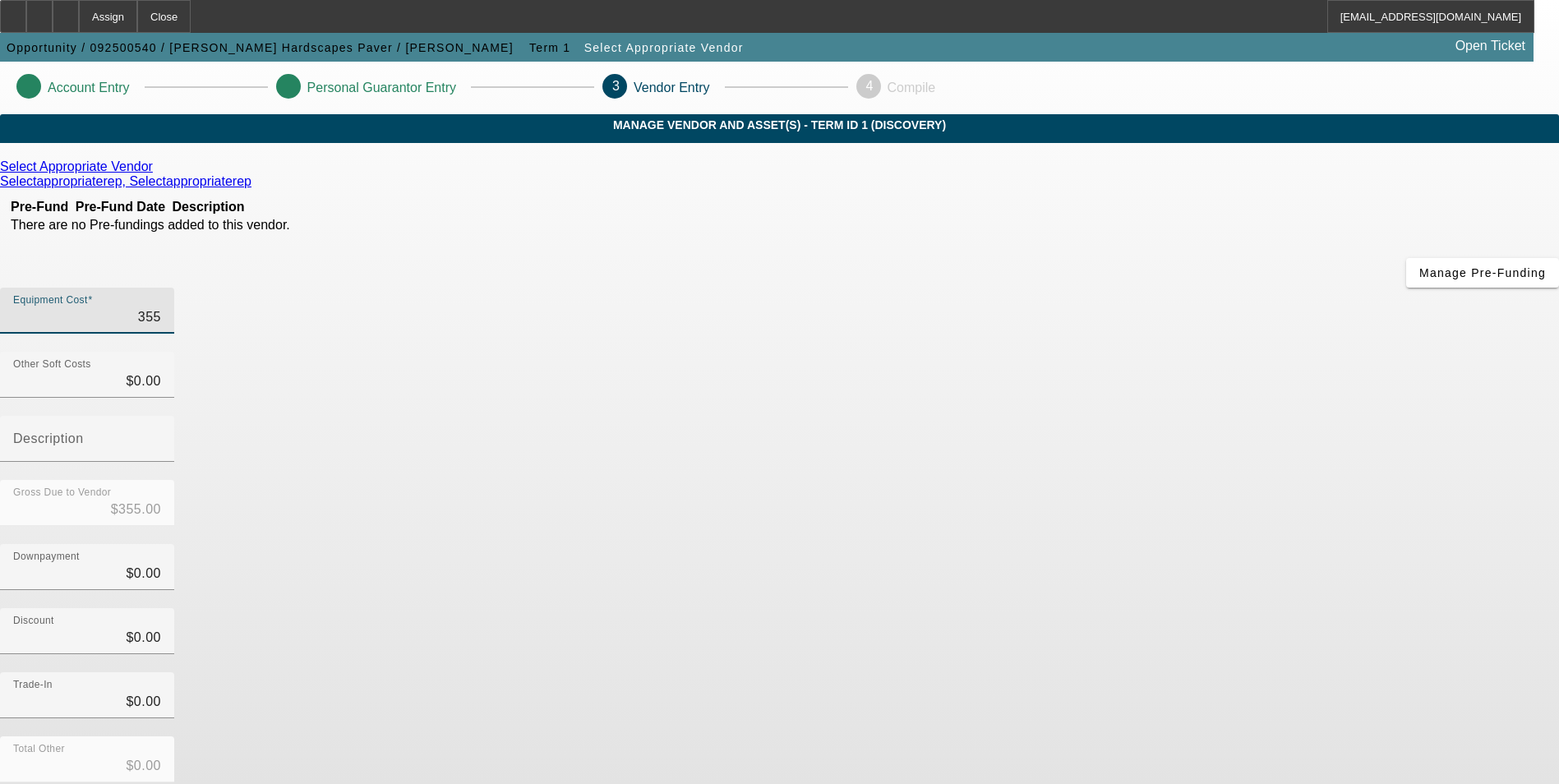
type input "35"
type input "$35.00"
type input "350"
type input "$350.00"
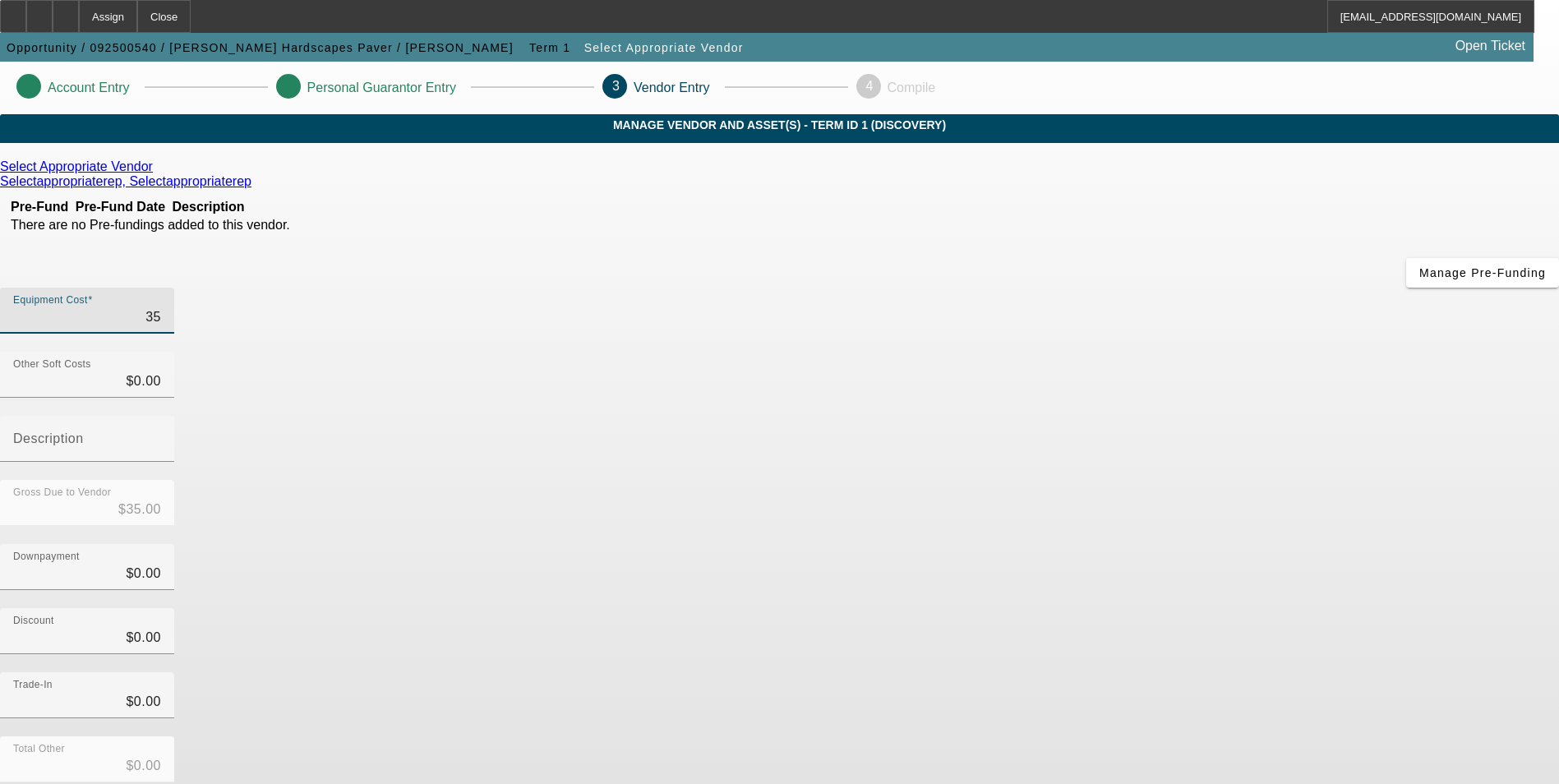
type input "$350.00"
type input "3500"
type input "$3,500.00"
type input "35000"
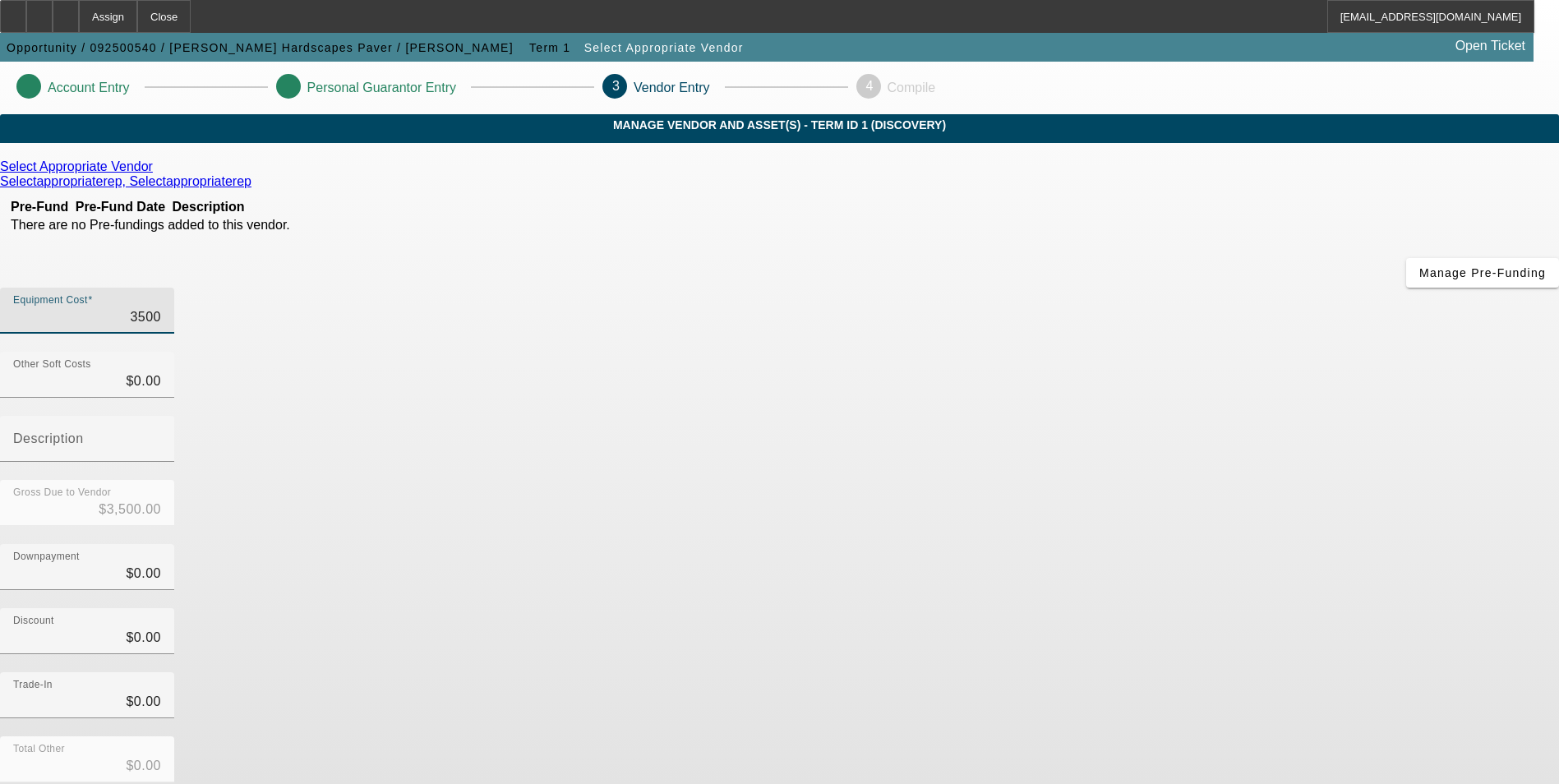
type input "$35,000.00"
click at [157, 173] on icon at bounding box center [157, 166] width 0 height 14
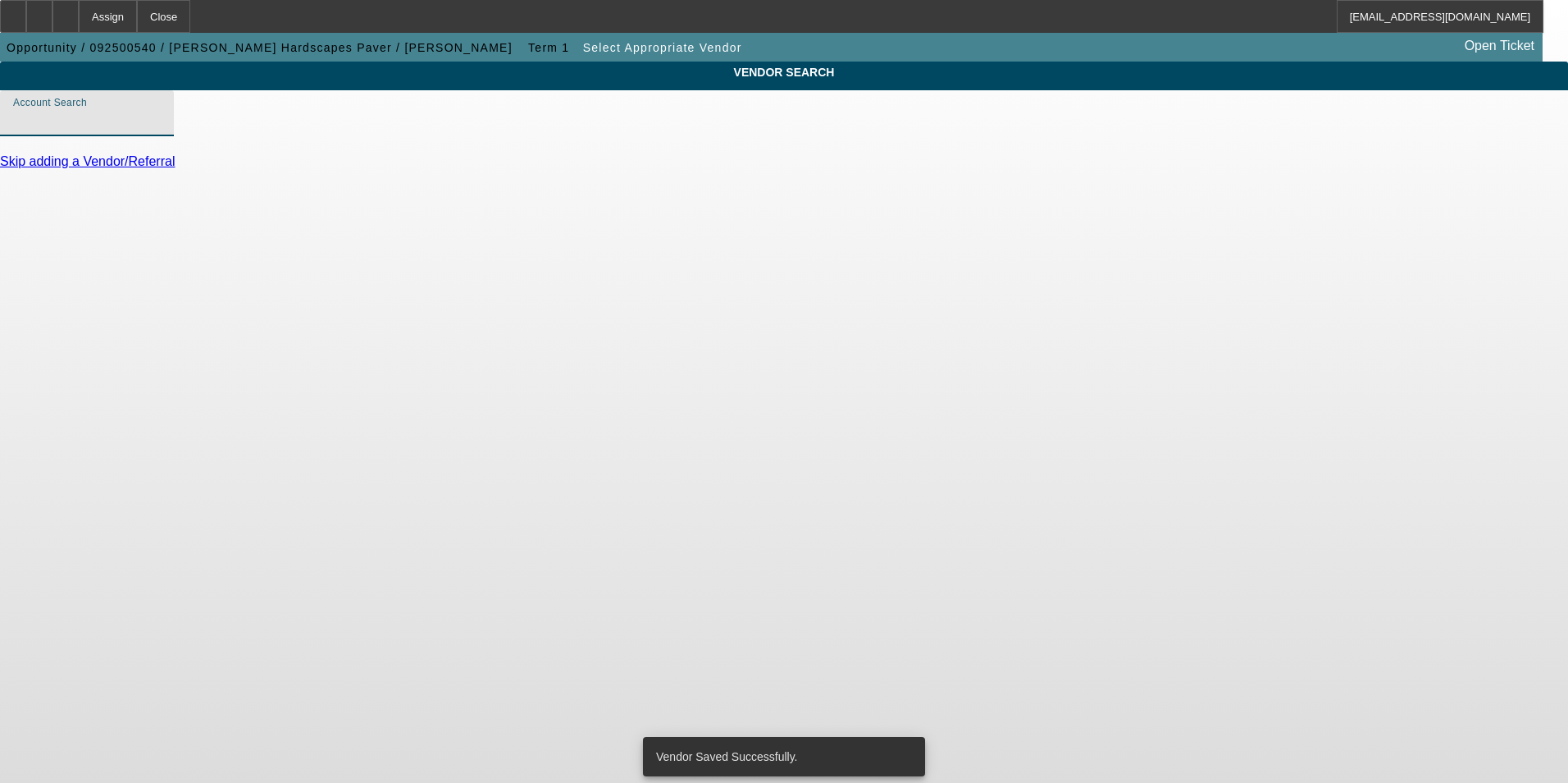
click at [161, 130] on input "Account Search" at bounding box center [87, 120] width 148 height 20
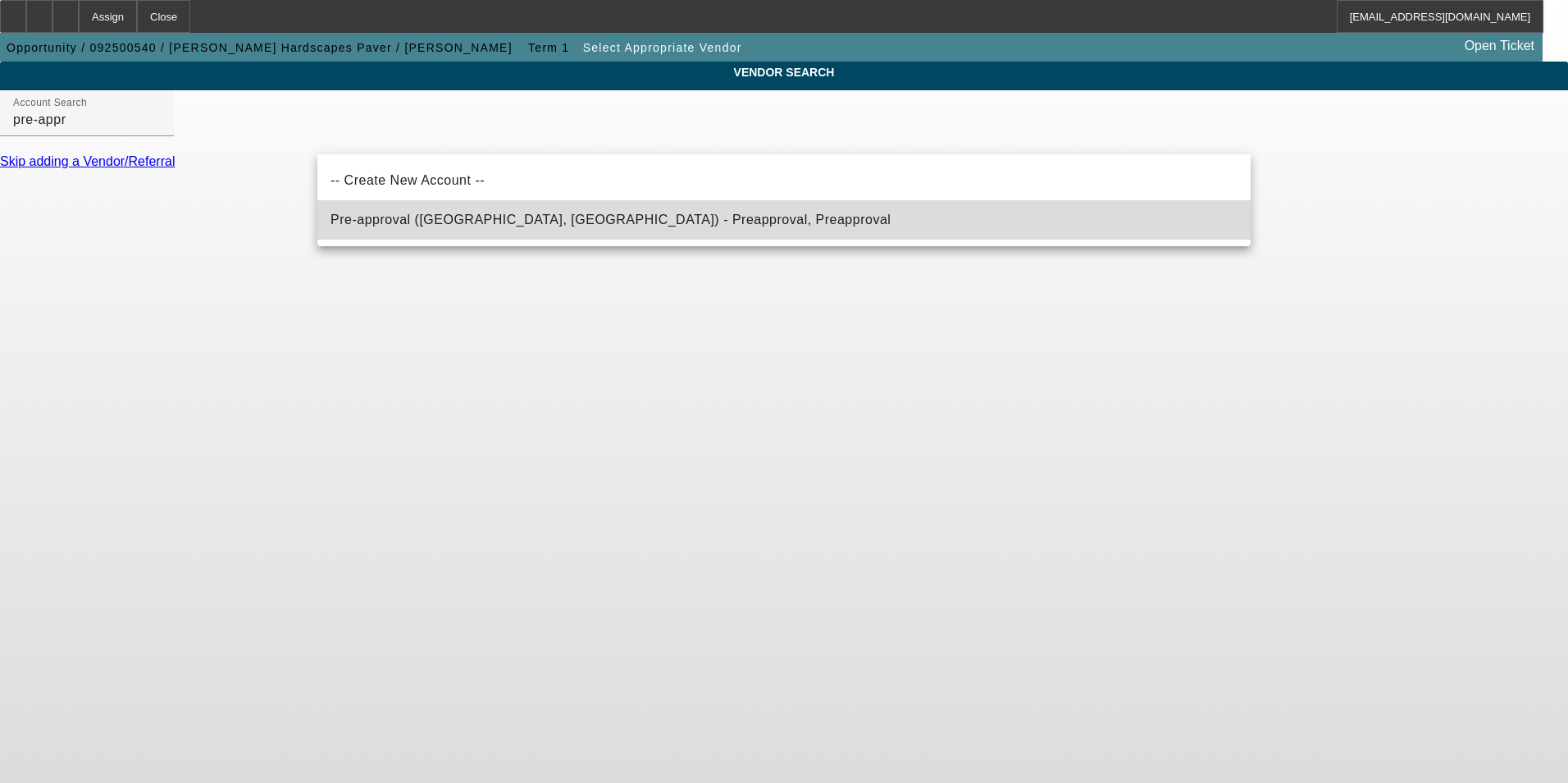
click at [378, 228] on span "Pre-approval (Northbrook, IL) - Preapproval, Preapproval" at bounding box center [610, 219] width 561 height 20
type input "Pre-approval (Northbrook, IL) - Preapproval, Preapproval"
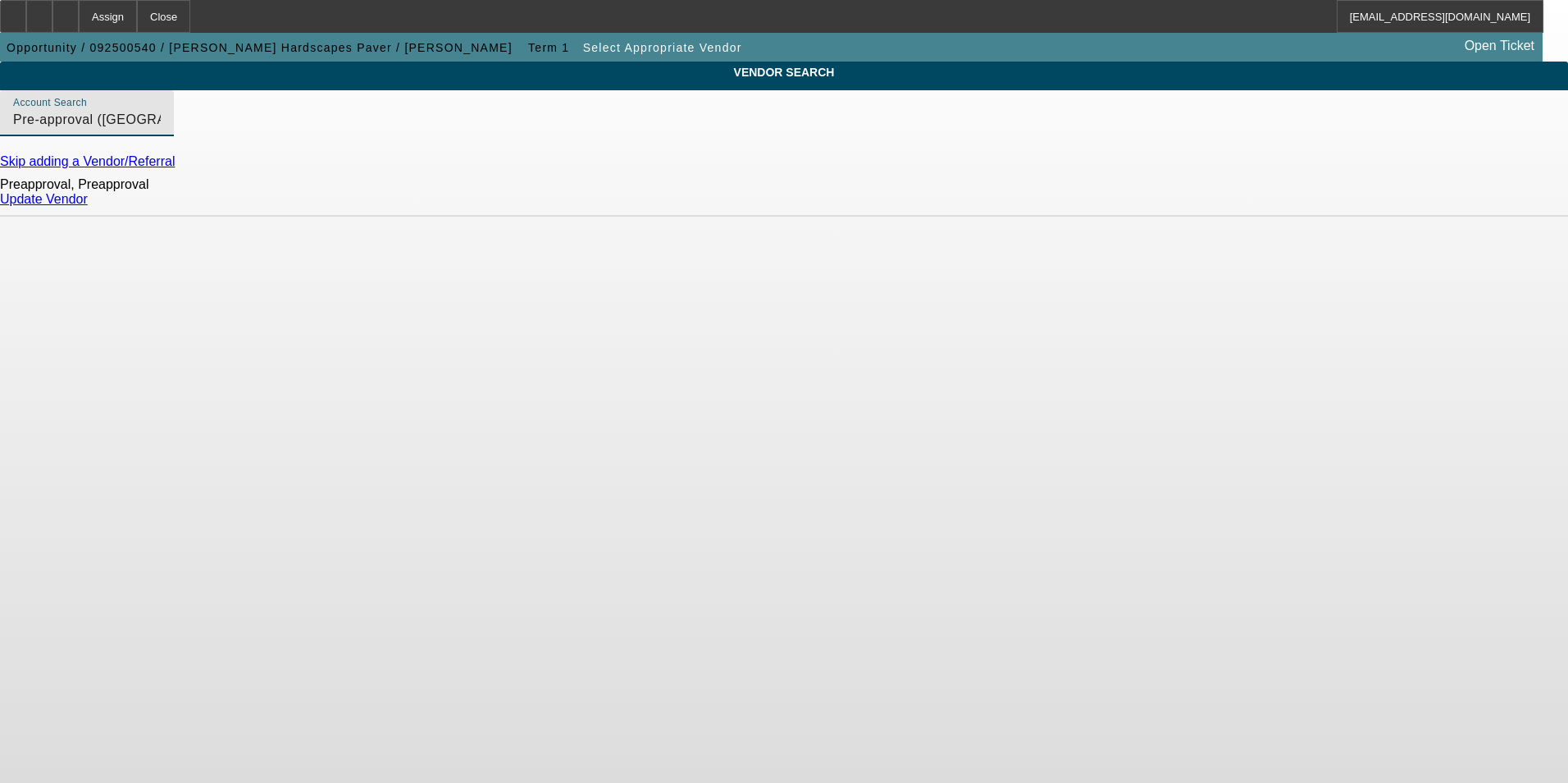
click at [87, 206] on link "Update Vendor" at bounding box center [43, 199] width 87 height 14
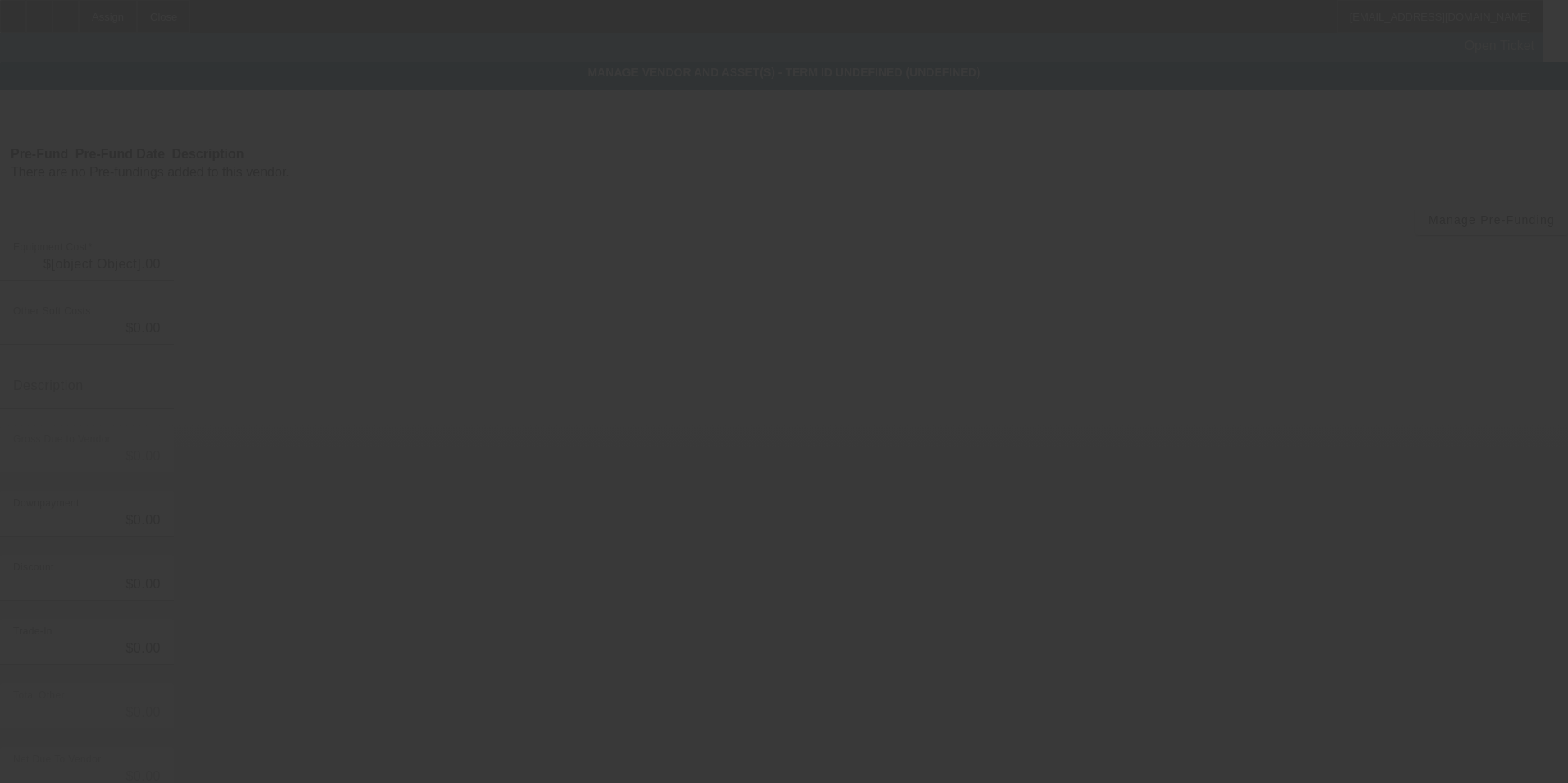
type input "$35,000.00"
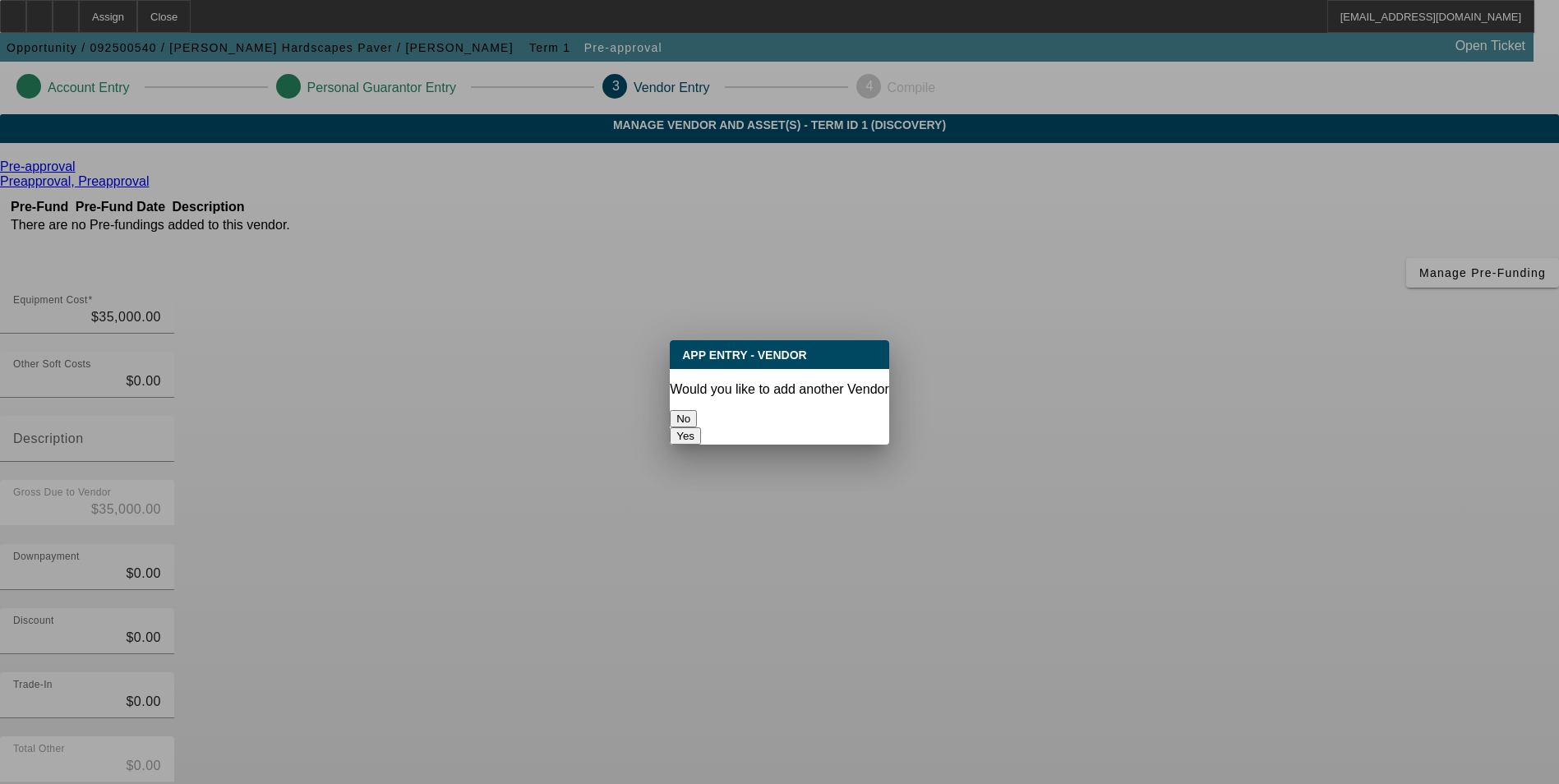
click at [697, 410] on button "No" at bounding box center [683, 418] width 27 height 17
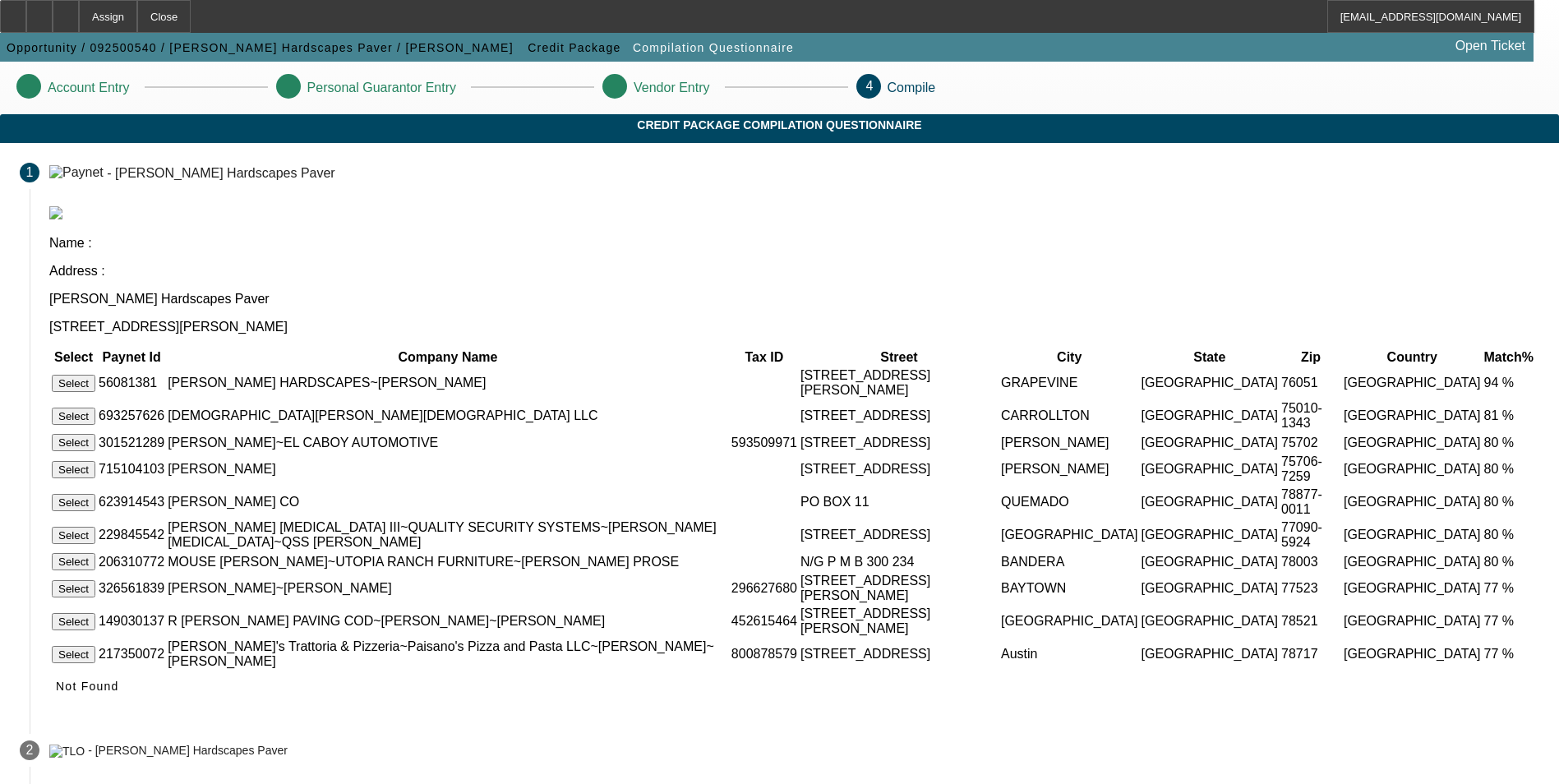
click at [95, 375] on button "Select" at bounding box center [74, 384] width 43 height 17
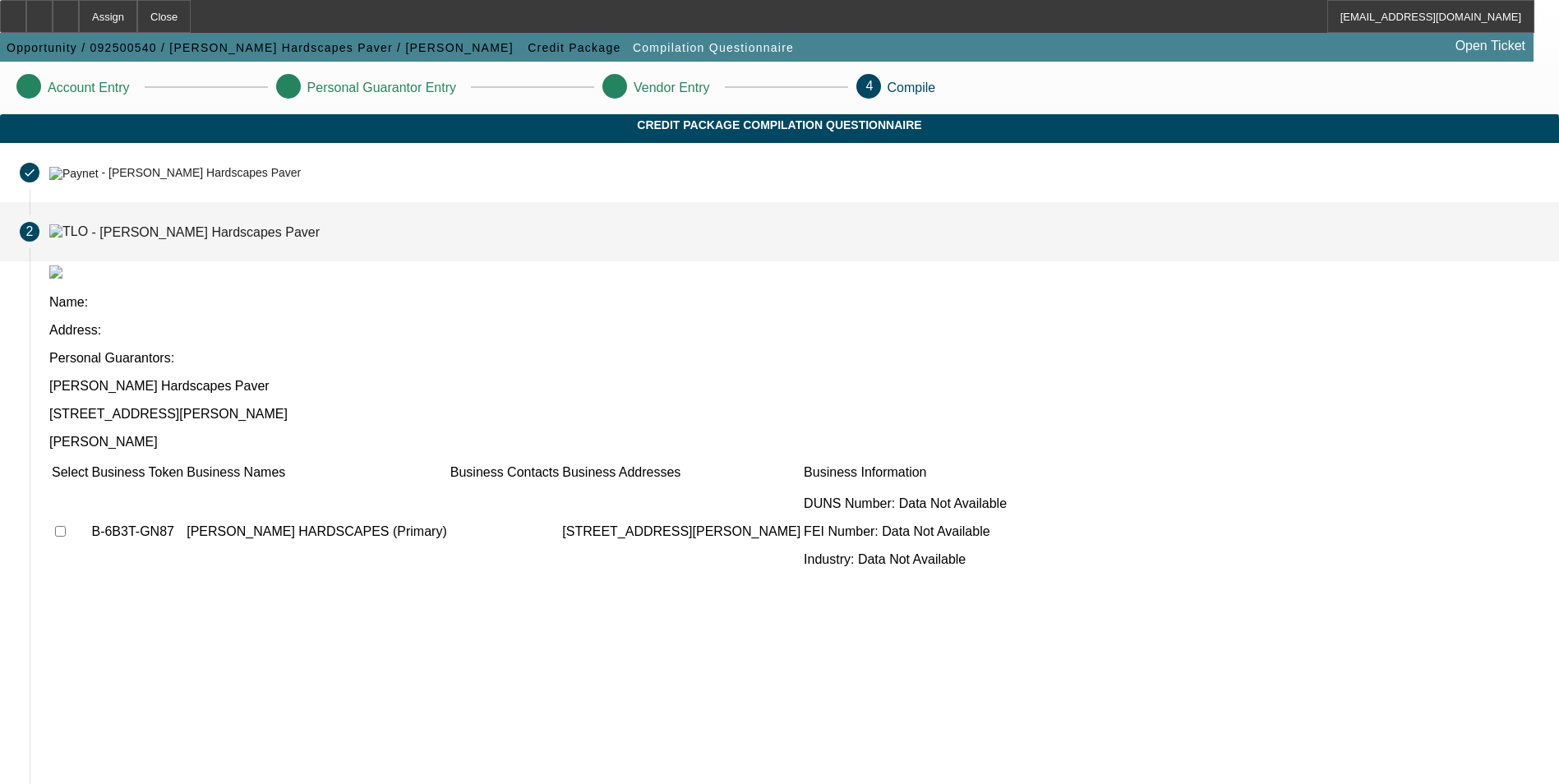
click at [66, 526] on input "checkbox" at bounding box center [59, 531] width 10 height 10
checkbox input "true"
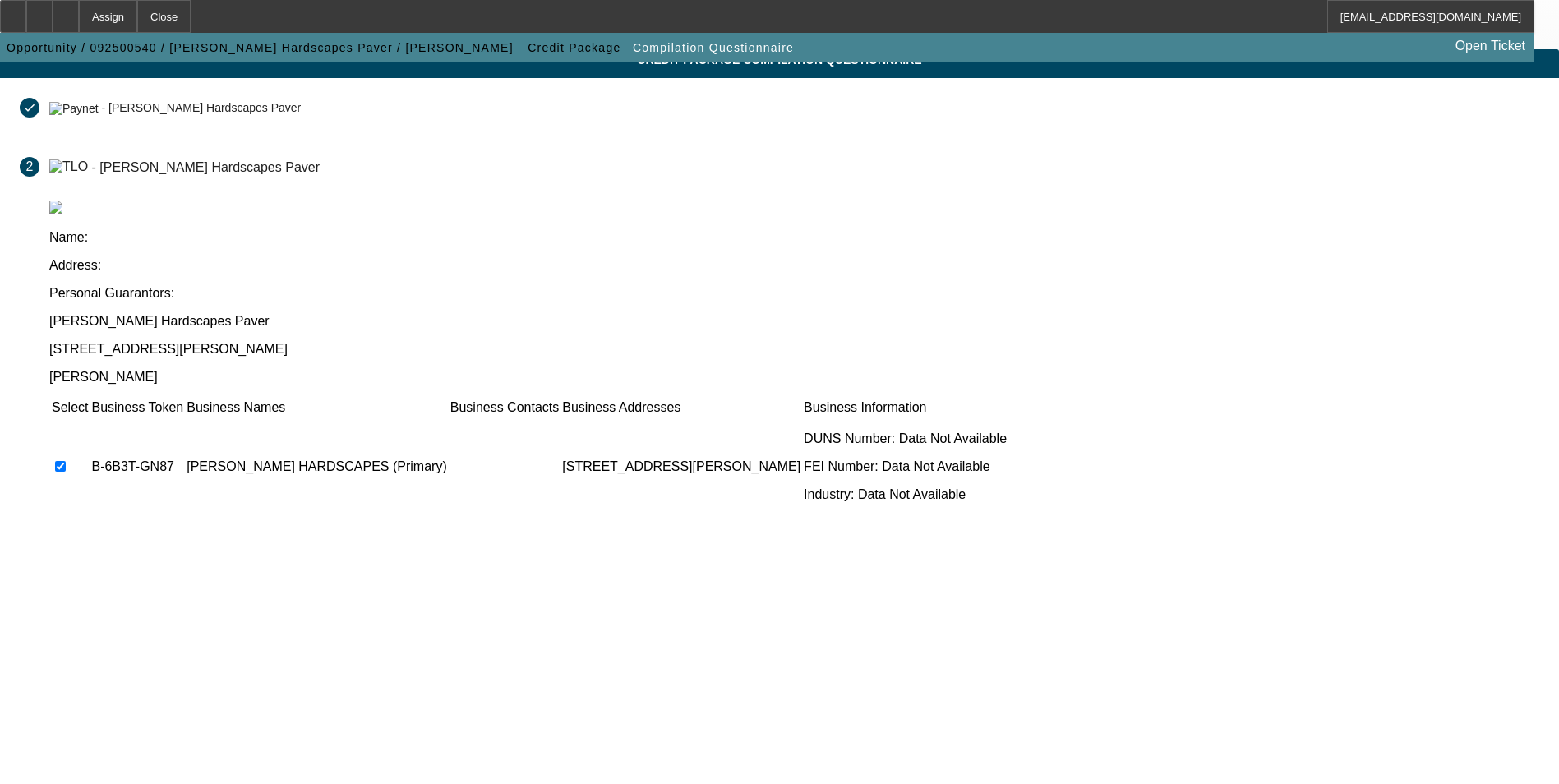
scroll to position [125, 0]
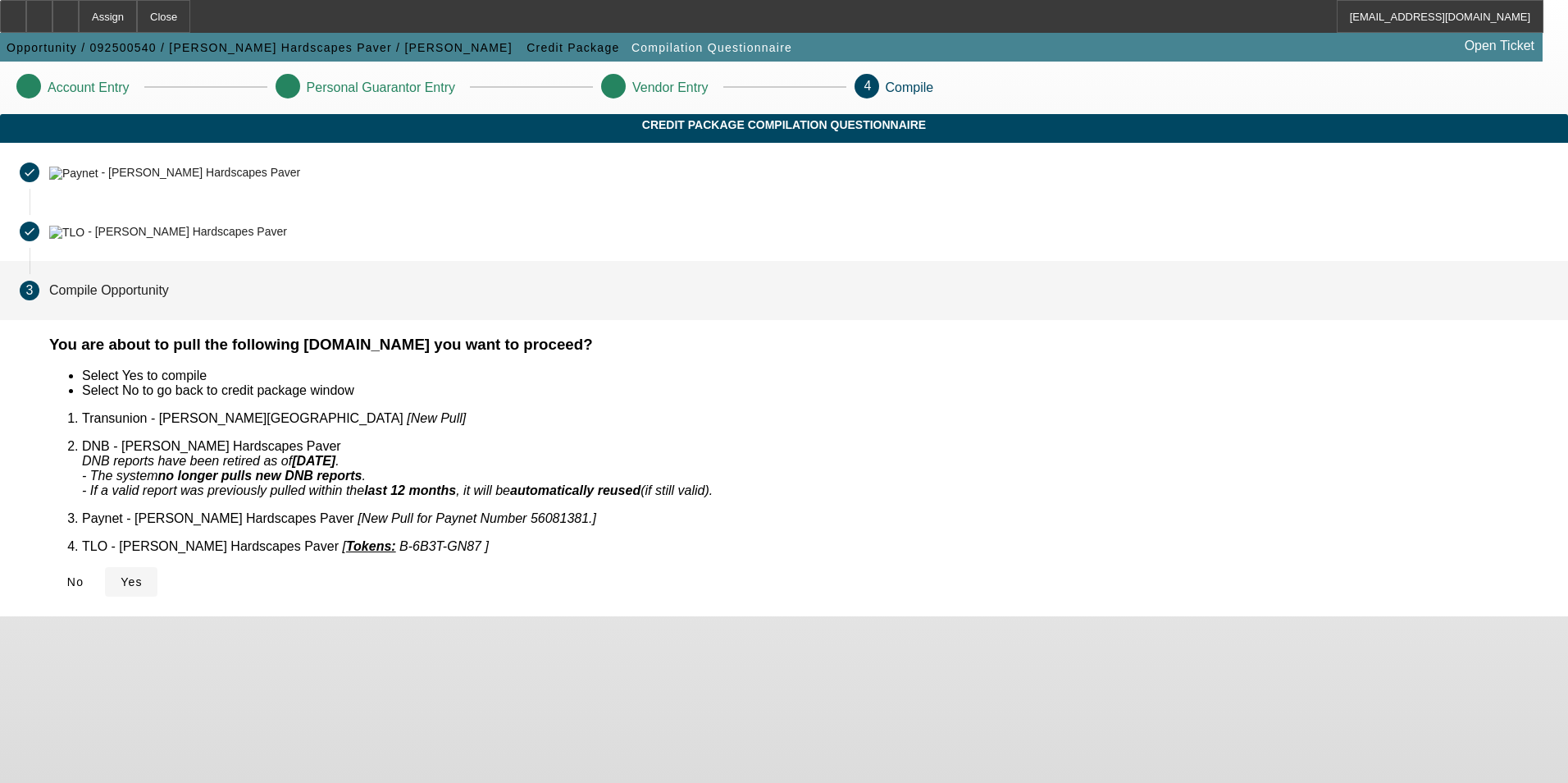
click at [120, 575] on icon at bounding box center [120, 582] width 0 height 13
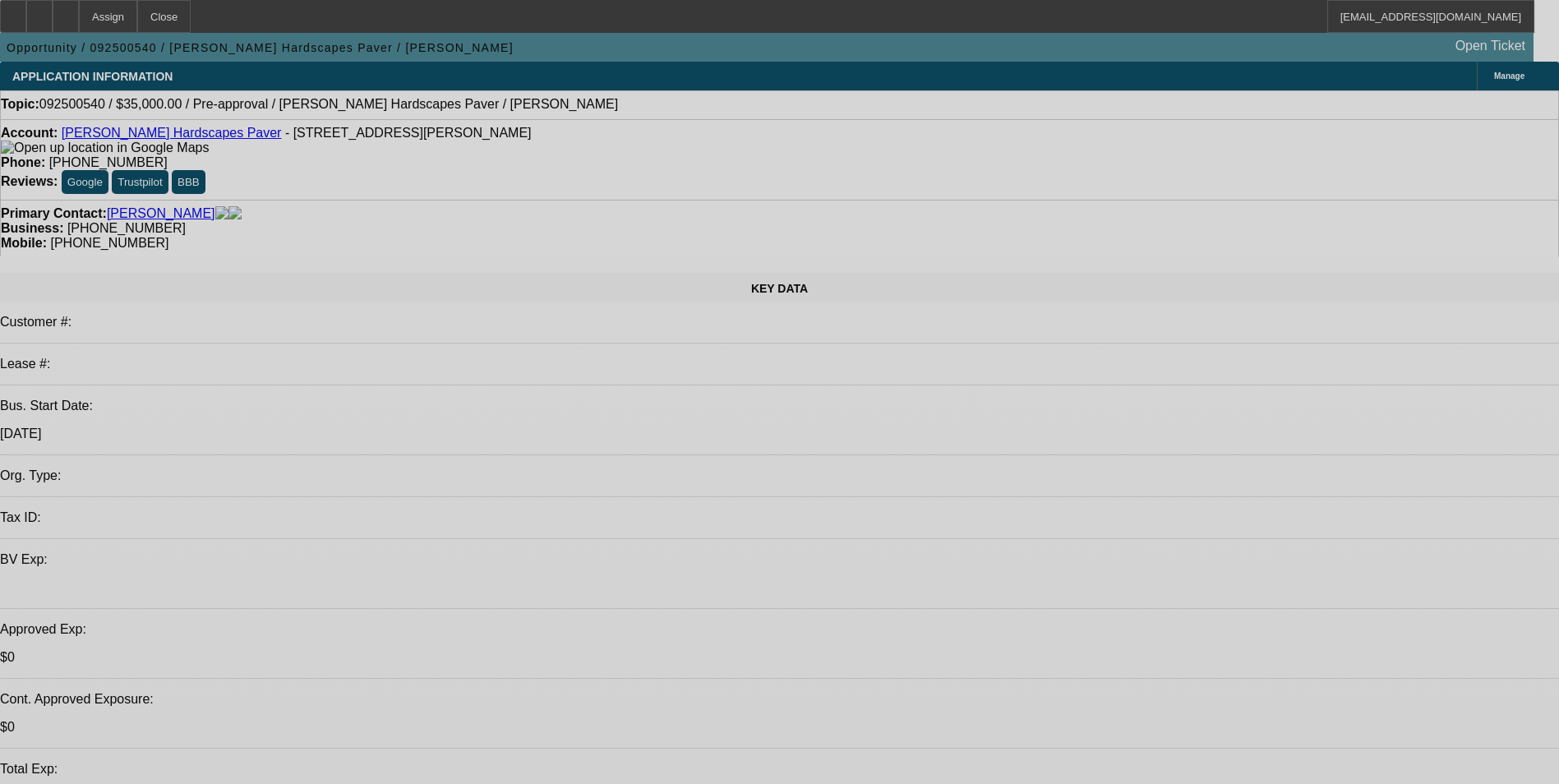
select select "0"
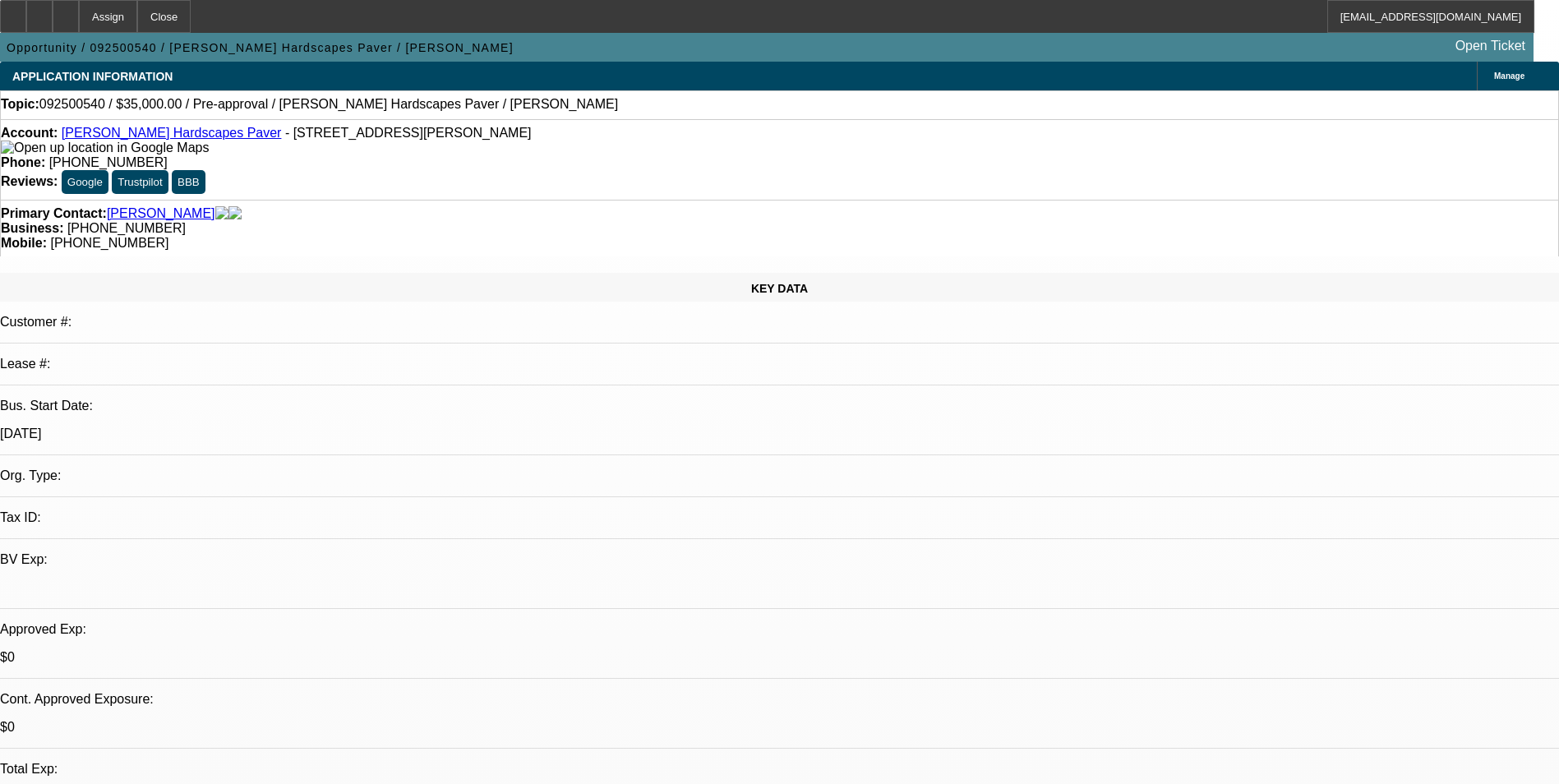
select select "2"
select select "0.1"
select select "1"
select select "2"
select select "4"
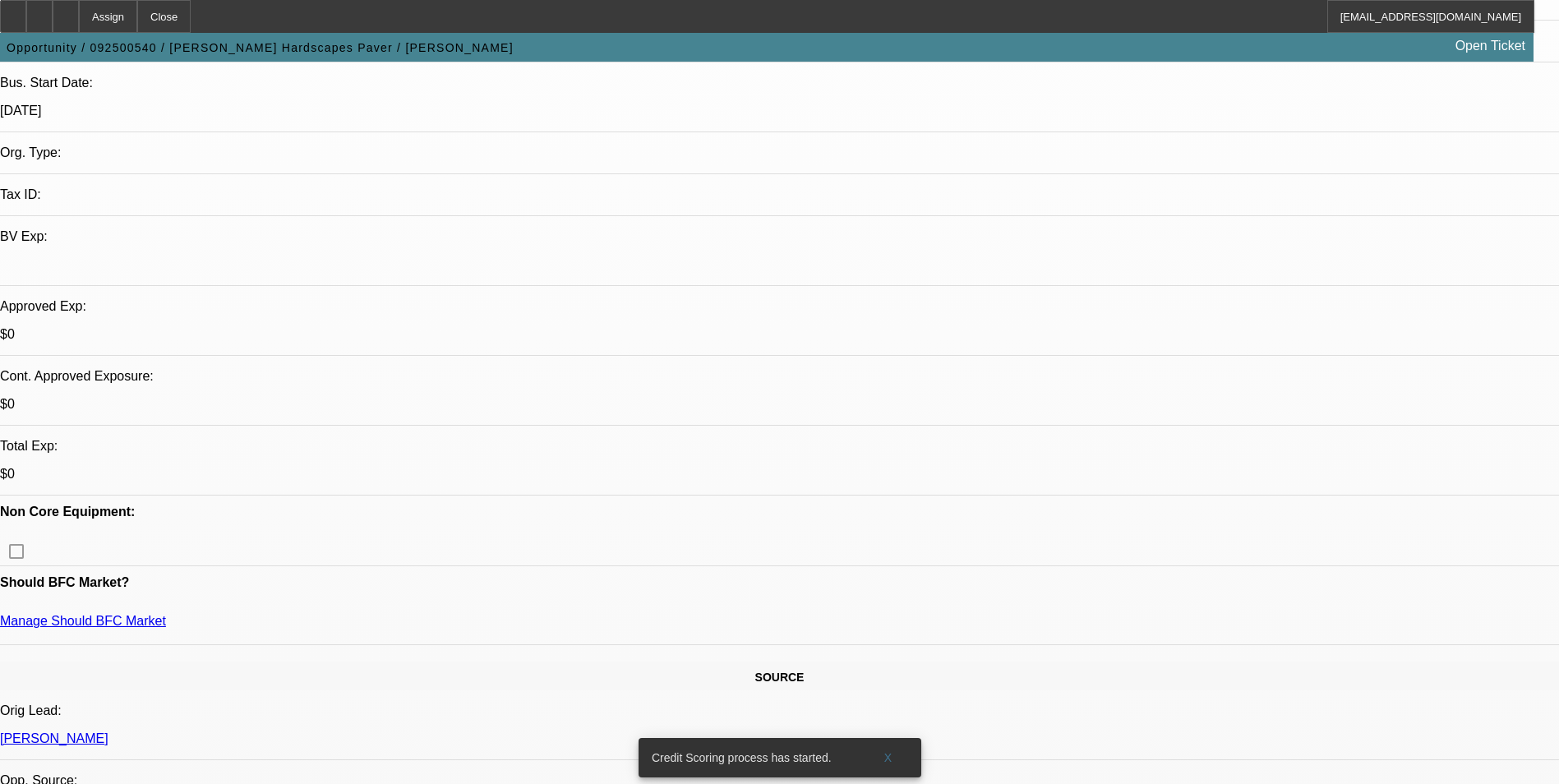
scroll to position [329, 0]
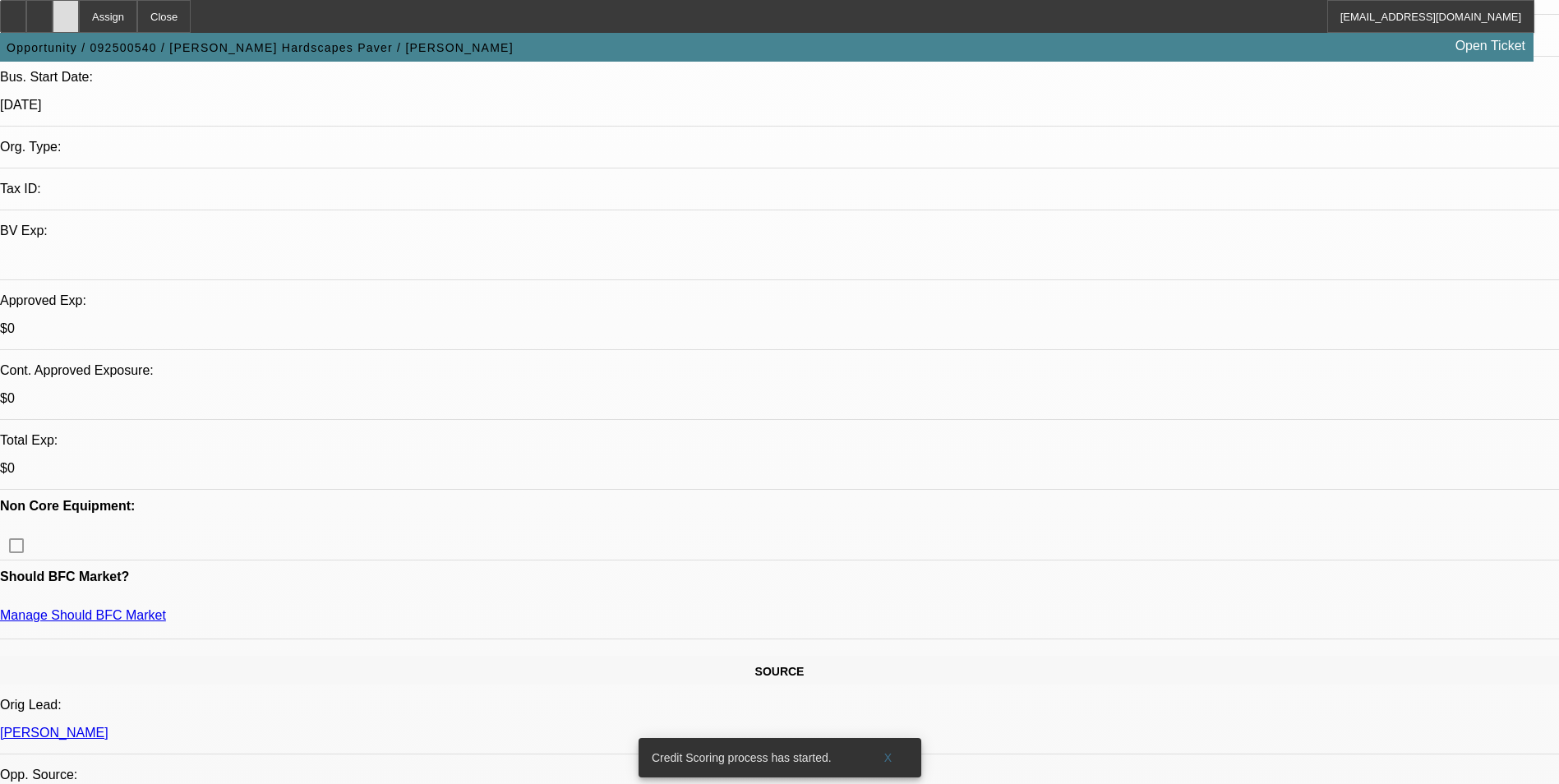
click at [79, 18] on div at bounding box center [66, 16] width 26 height 33
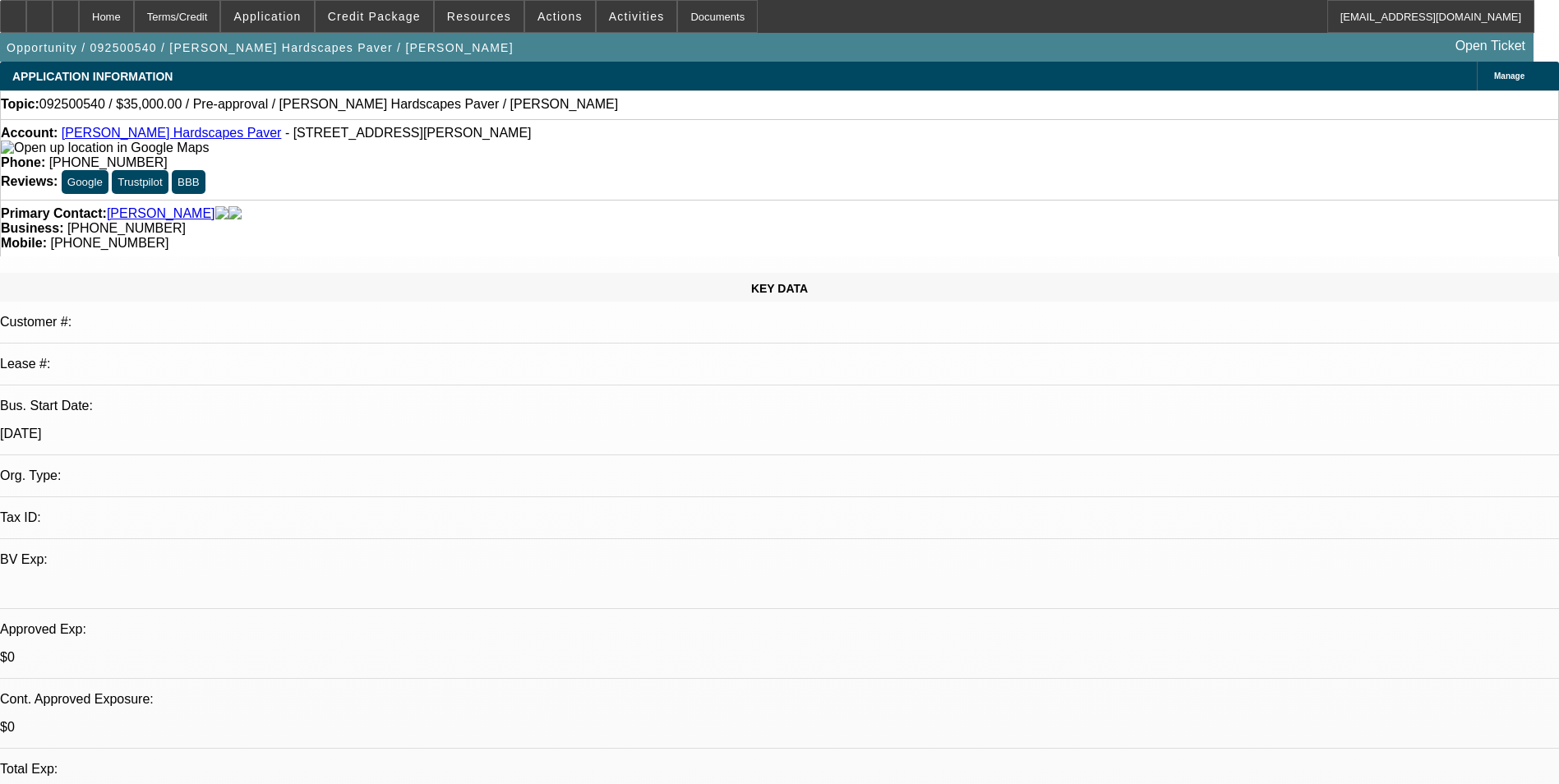
select select "0"
select select "2"
select select "0.1"
select select "4"
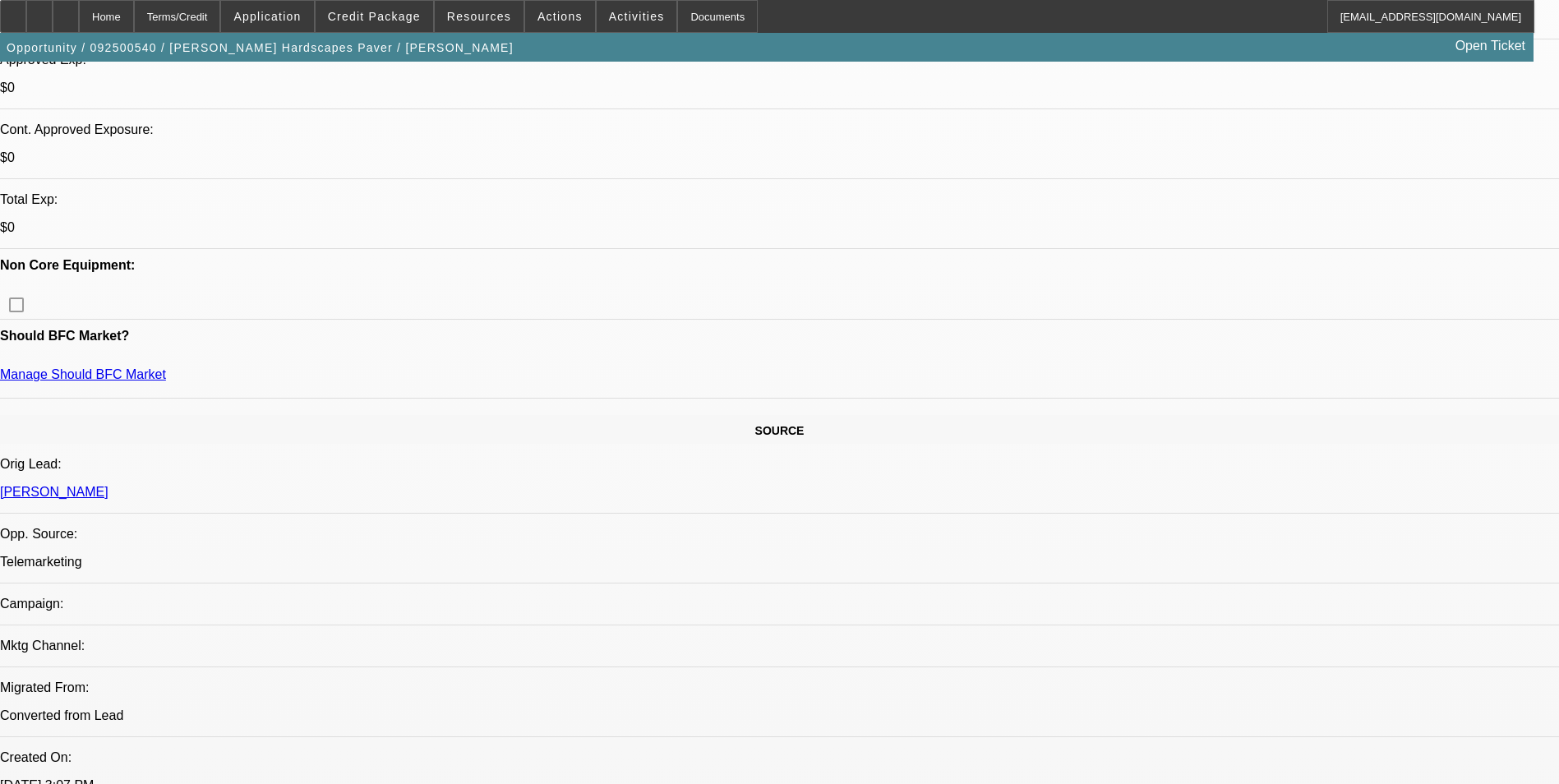
scroll to position [575, 0]
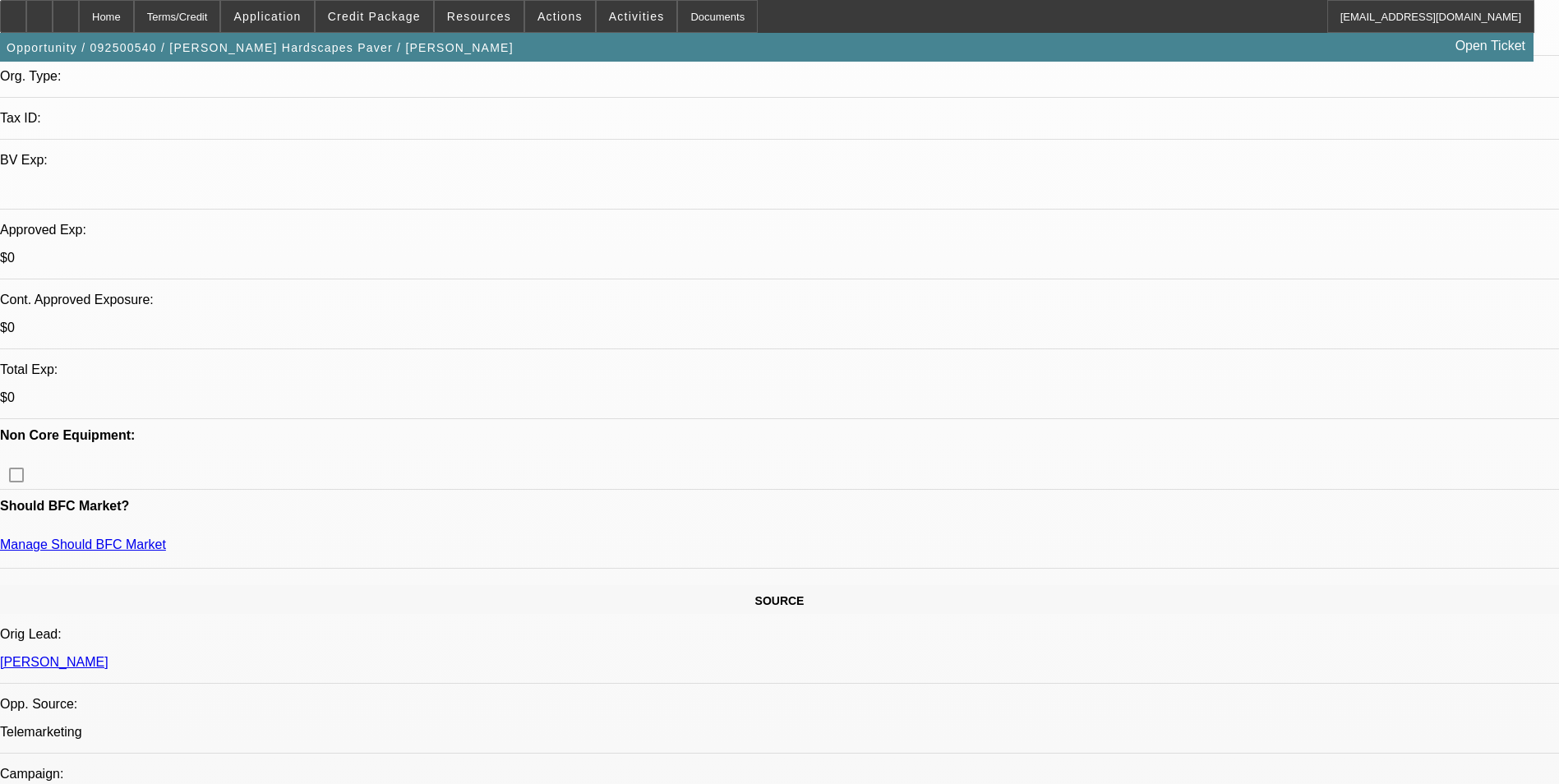
scroll to position [247, 0]
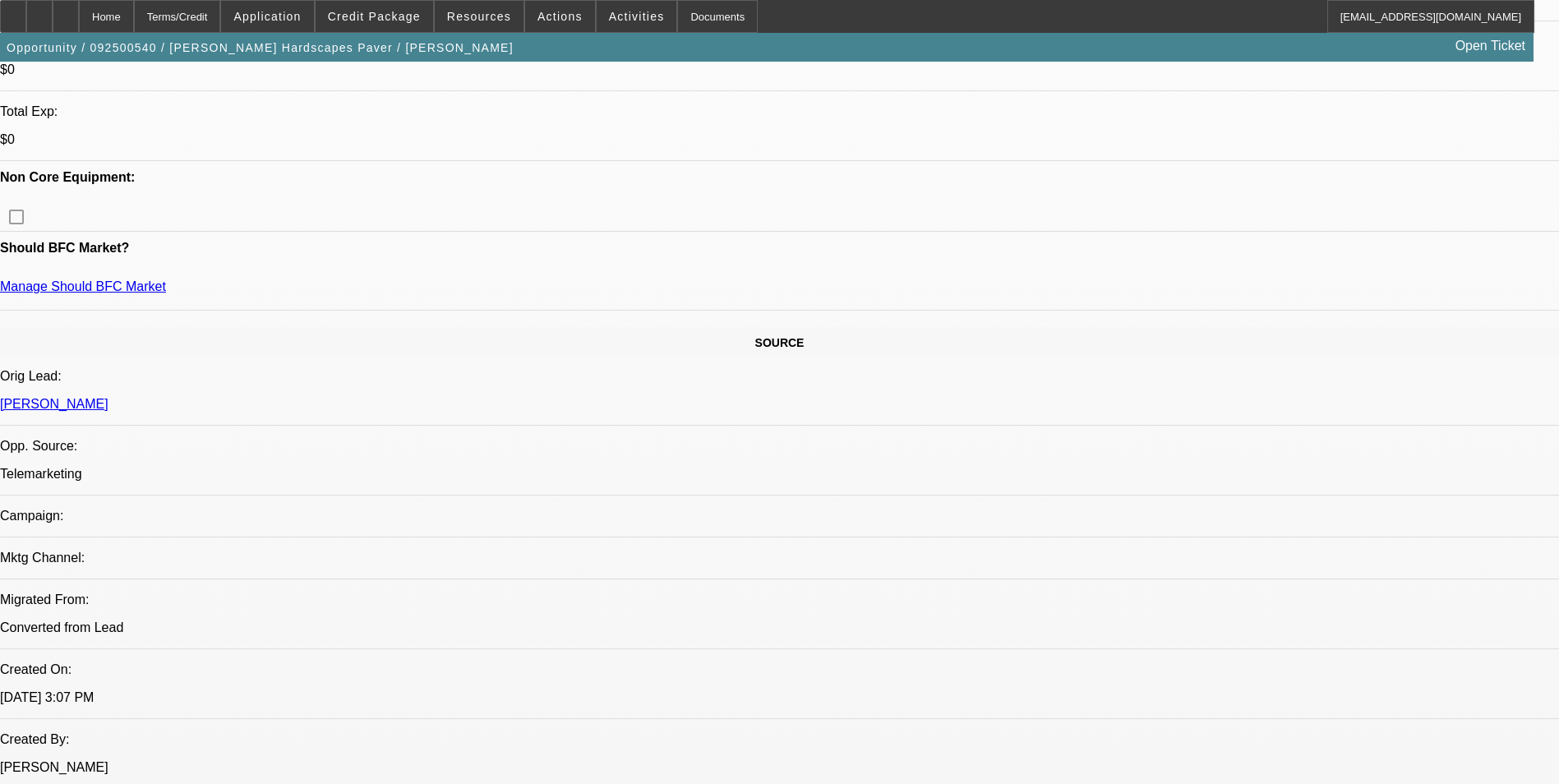
scroll to position [904, 0]
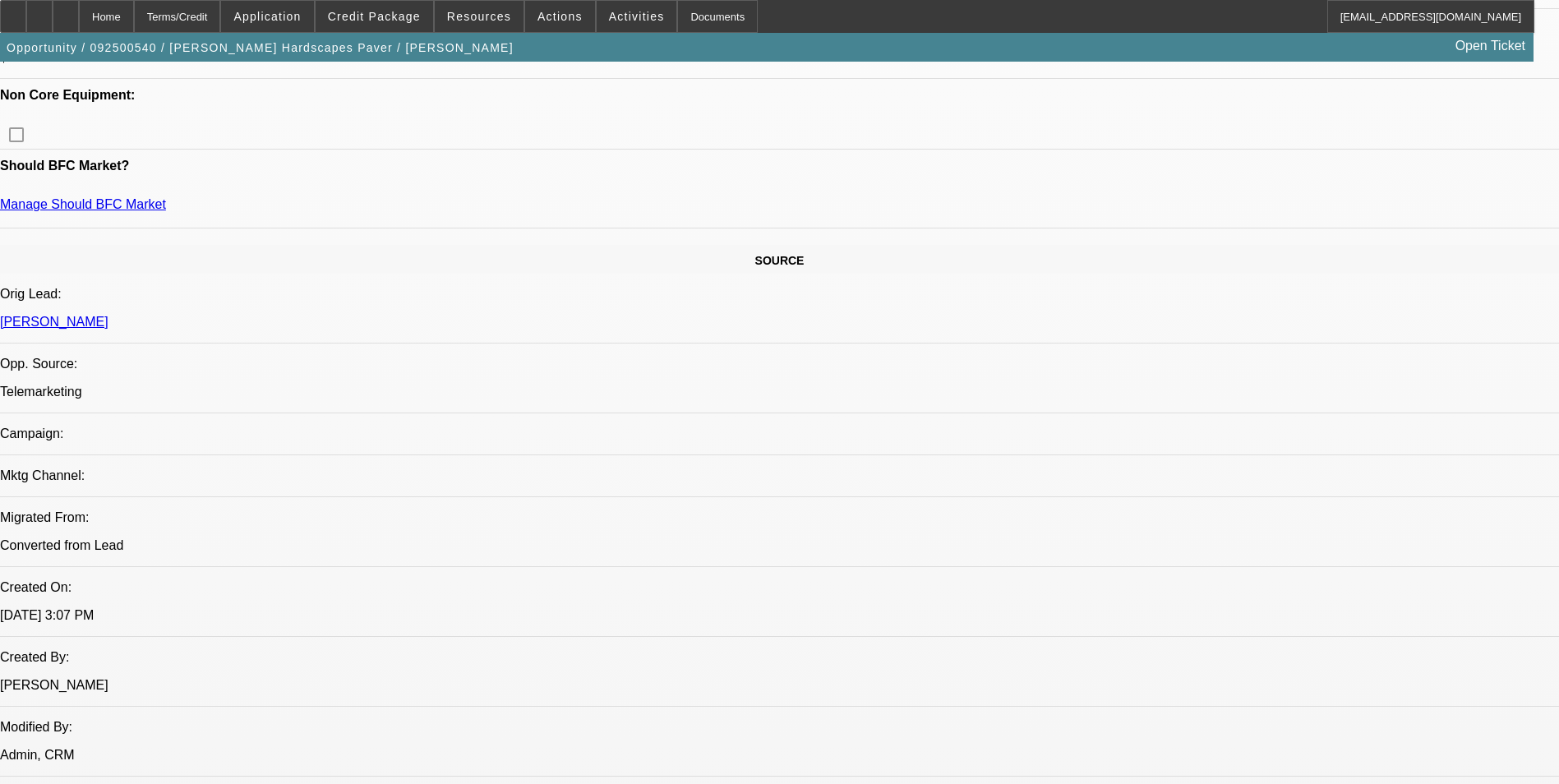
scroll to position [329, 0]
